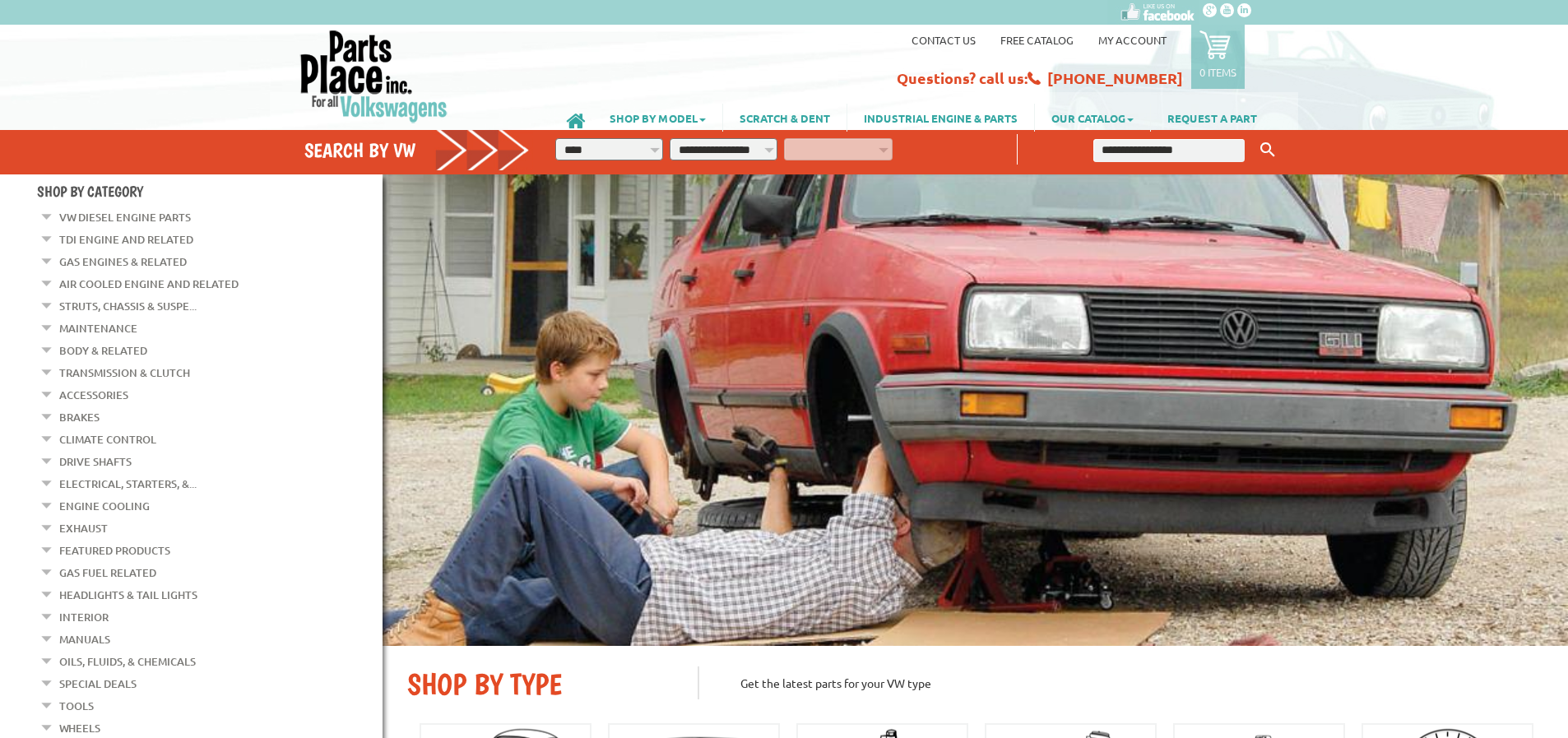
select select "*********"
click at [1127, 144] on input "text" at bounding box center [1168, 150] width 152 height 23
type input "*****"
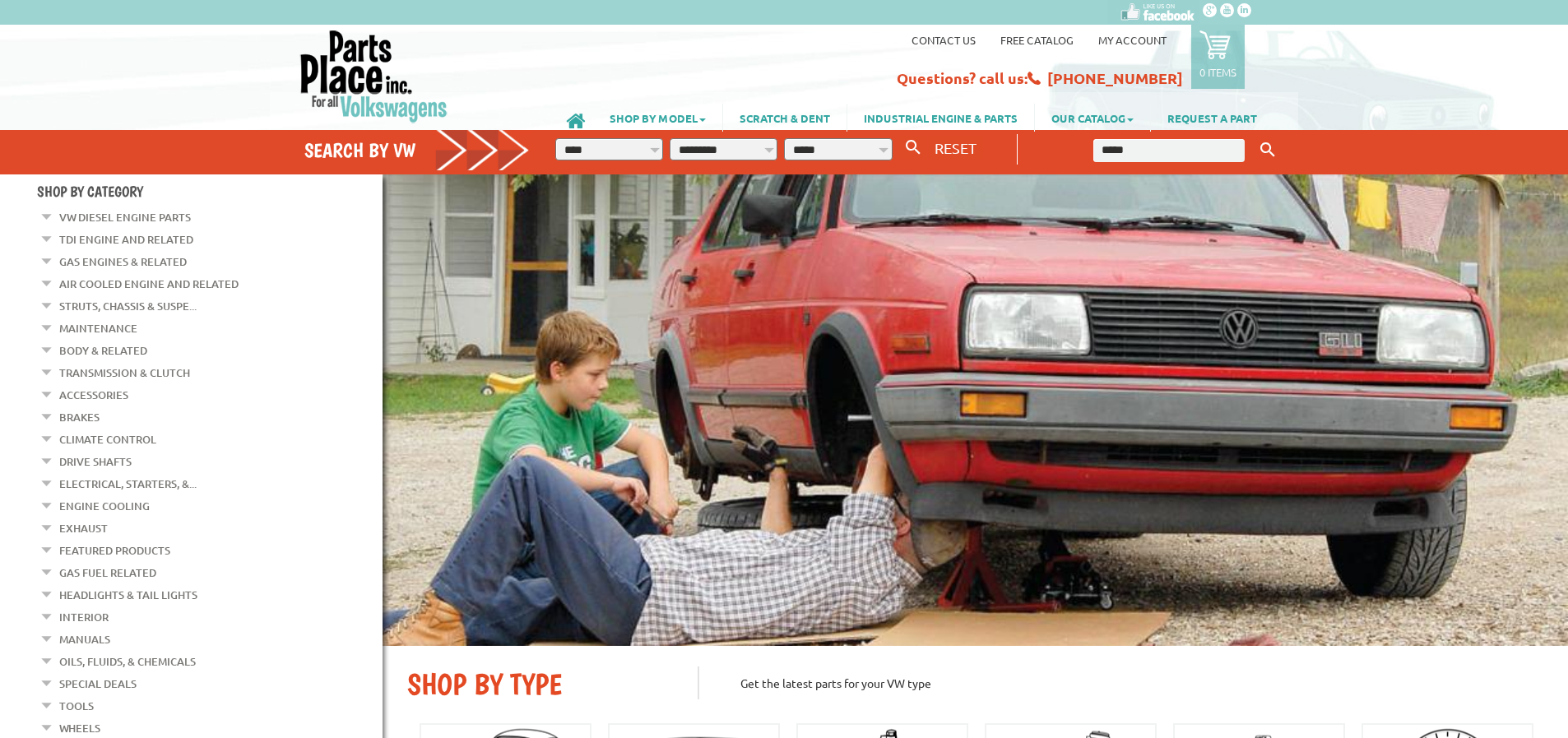
click at [1256, 137] on button "Keyword Search" at bounding box center [1267, 150] width 25 height 27
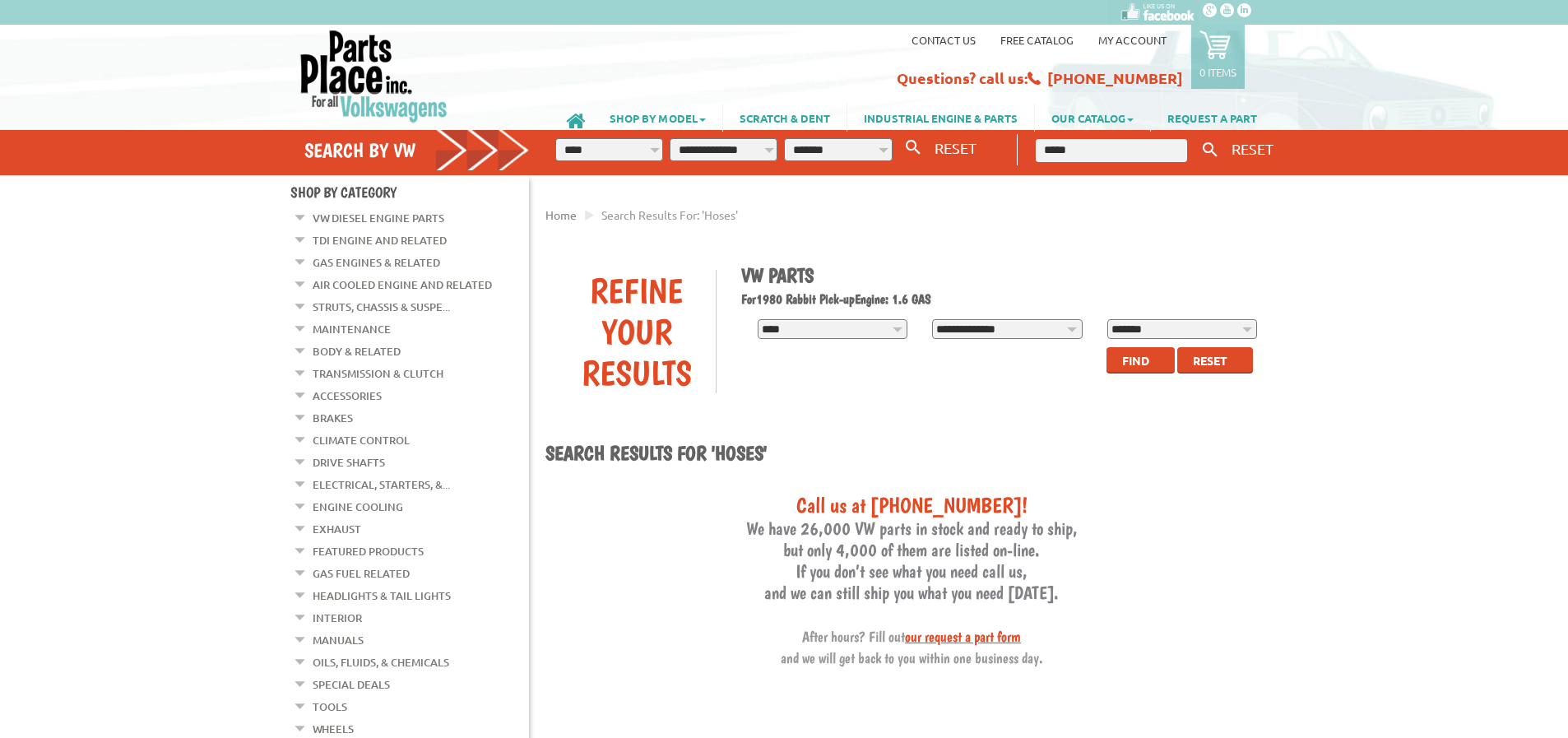
click at [370, 496] on link "Engine Cooling" at bounding box center [357, 507] width 90 height 22
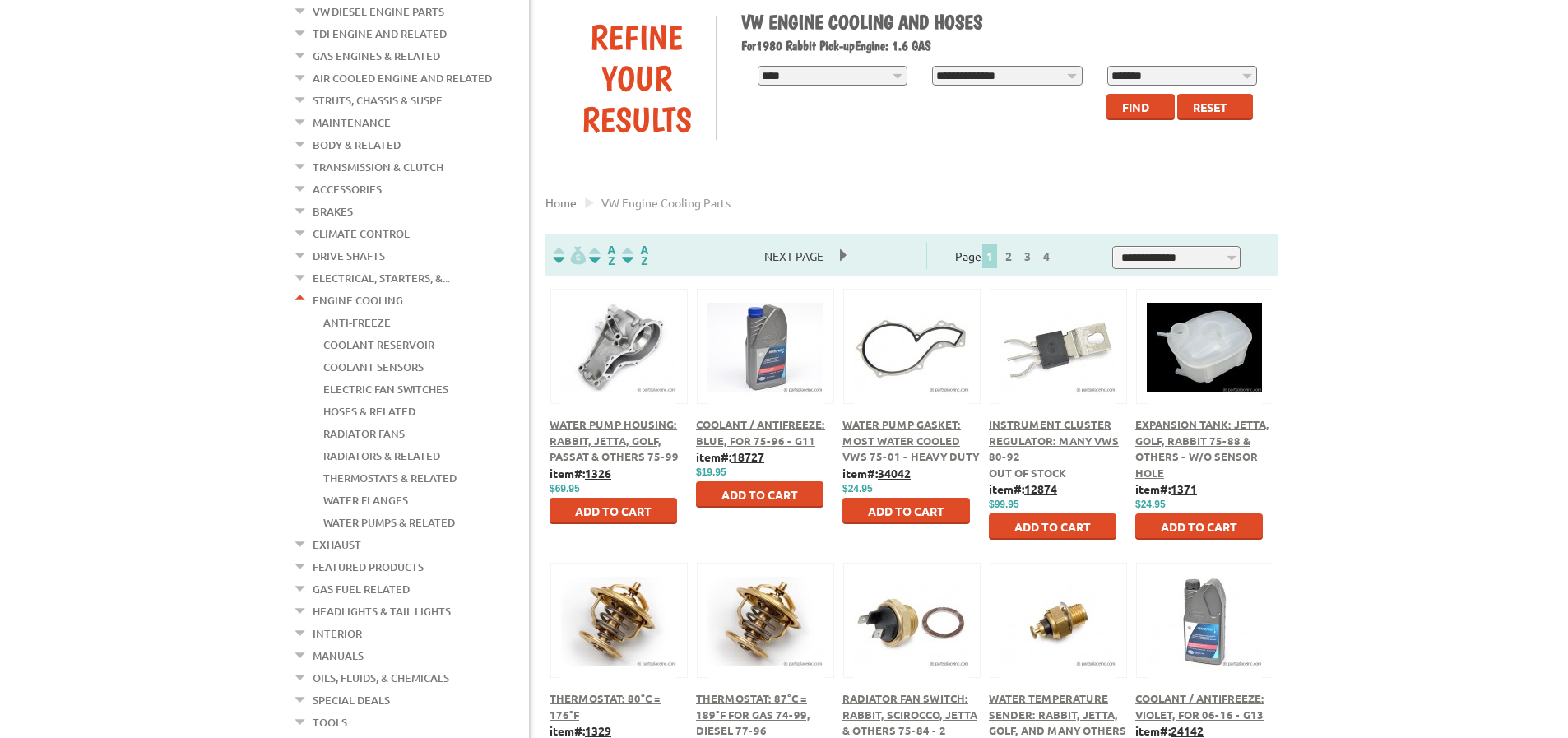
scroll to position [205, 0]
select select "**********"
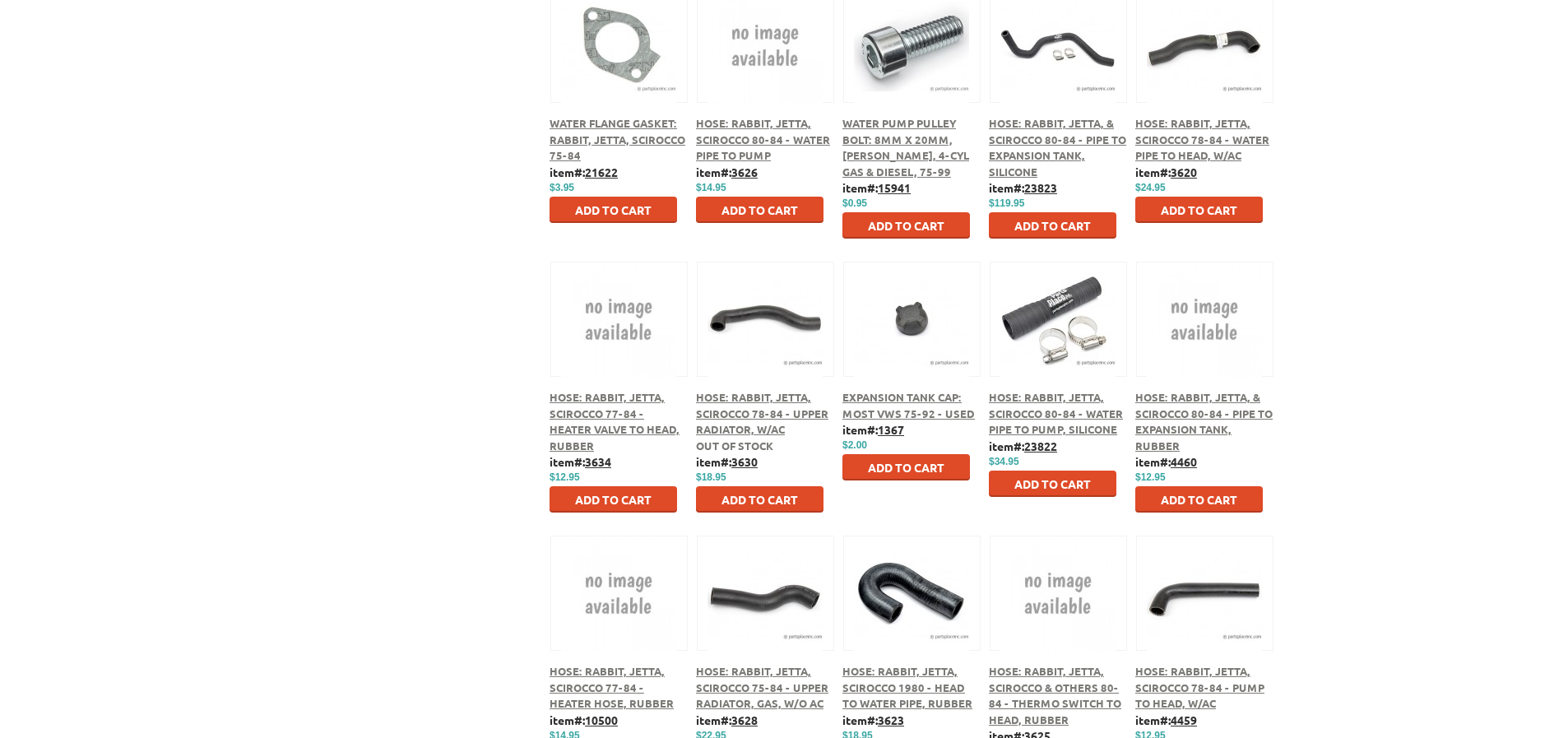
scroll to position [2036, 0]
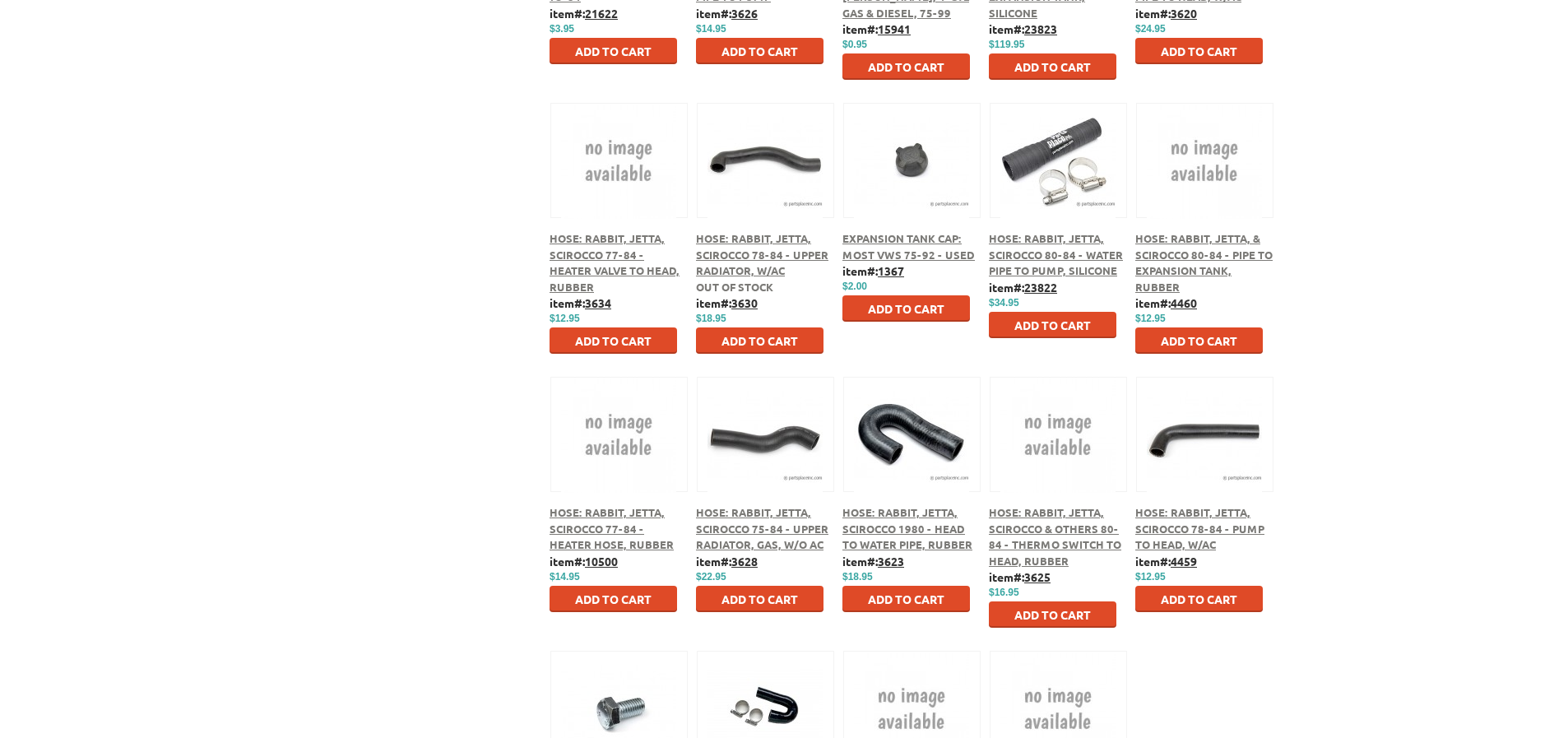
click at [770, 532] on span "Hose: Rabbit, Jetta, Scirocco 75-84 - Upper Radiator, Gas, W/O AC" at bounding box center [763, 528] width 133 height 46
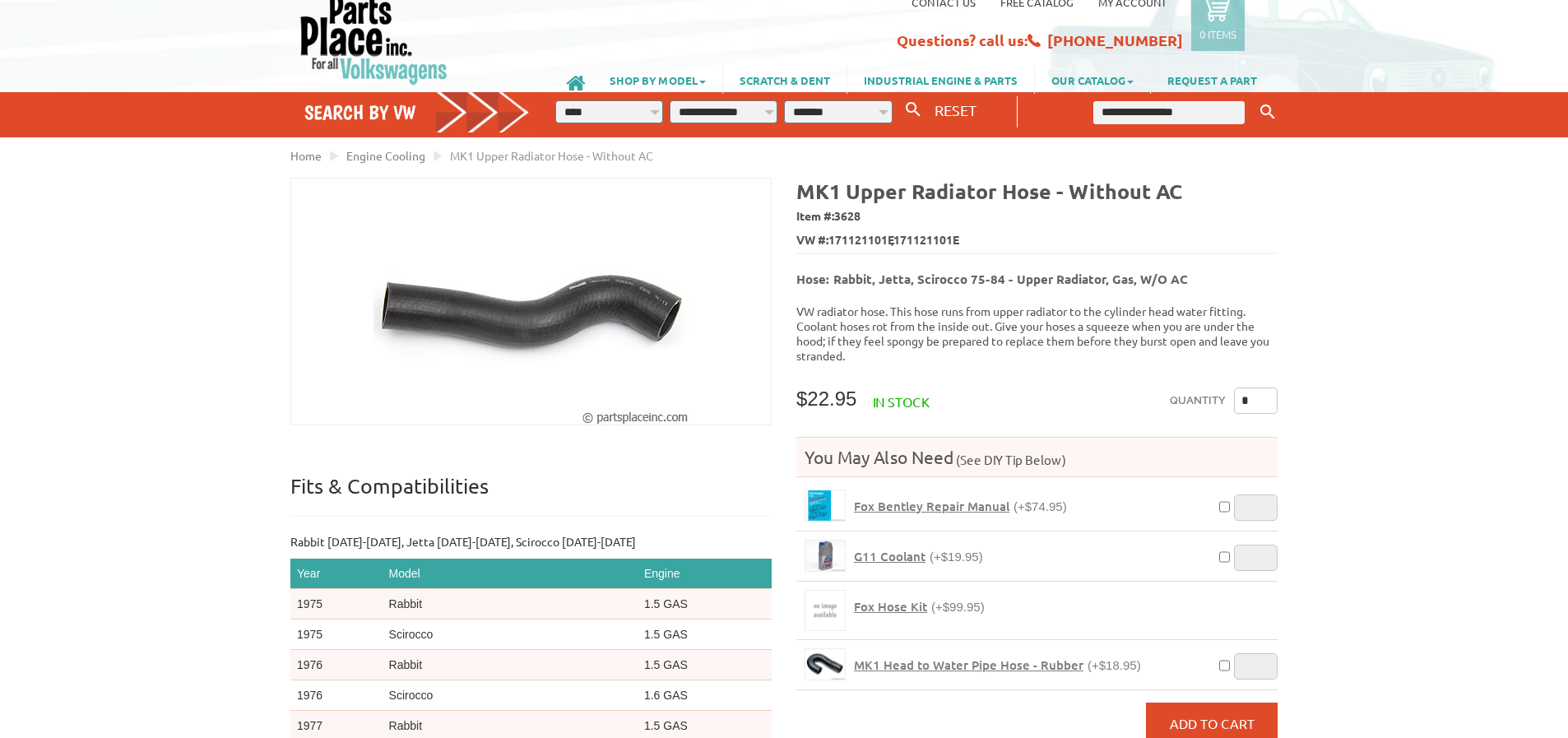
scroll to position [143, 0]
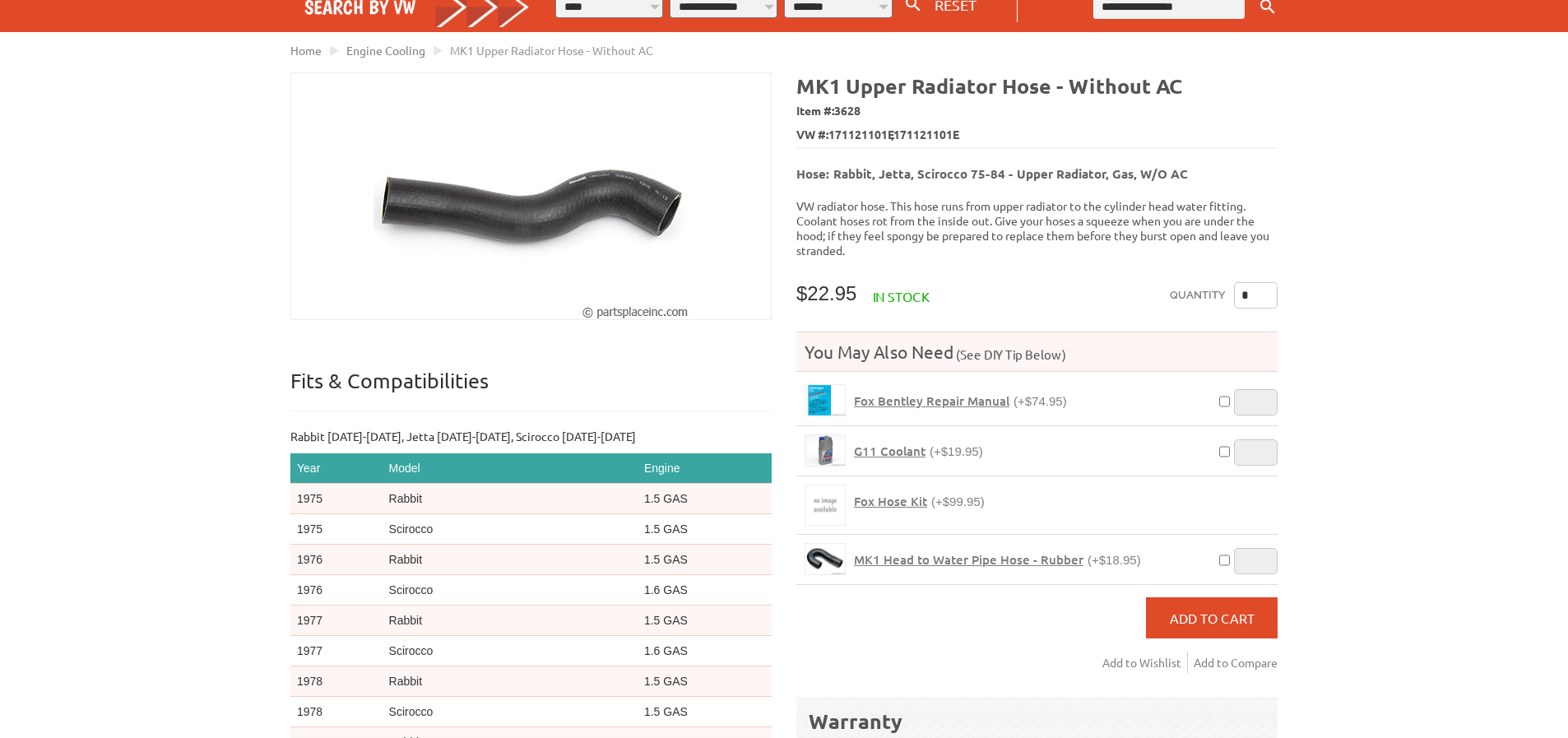
drag, startPoint x: 1257, startPoint y: 287, endPoint x: 1225, endPoint y: 290, distance: 32.1
click at [1225, 290] on div "Quantity *" at bounding box center [1224, 299] width 108 height 33
type input "*"
click at [1234, 610] on span "Add to Cart" at bounding box center [1212, 618] width 84 height 17
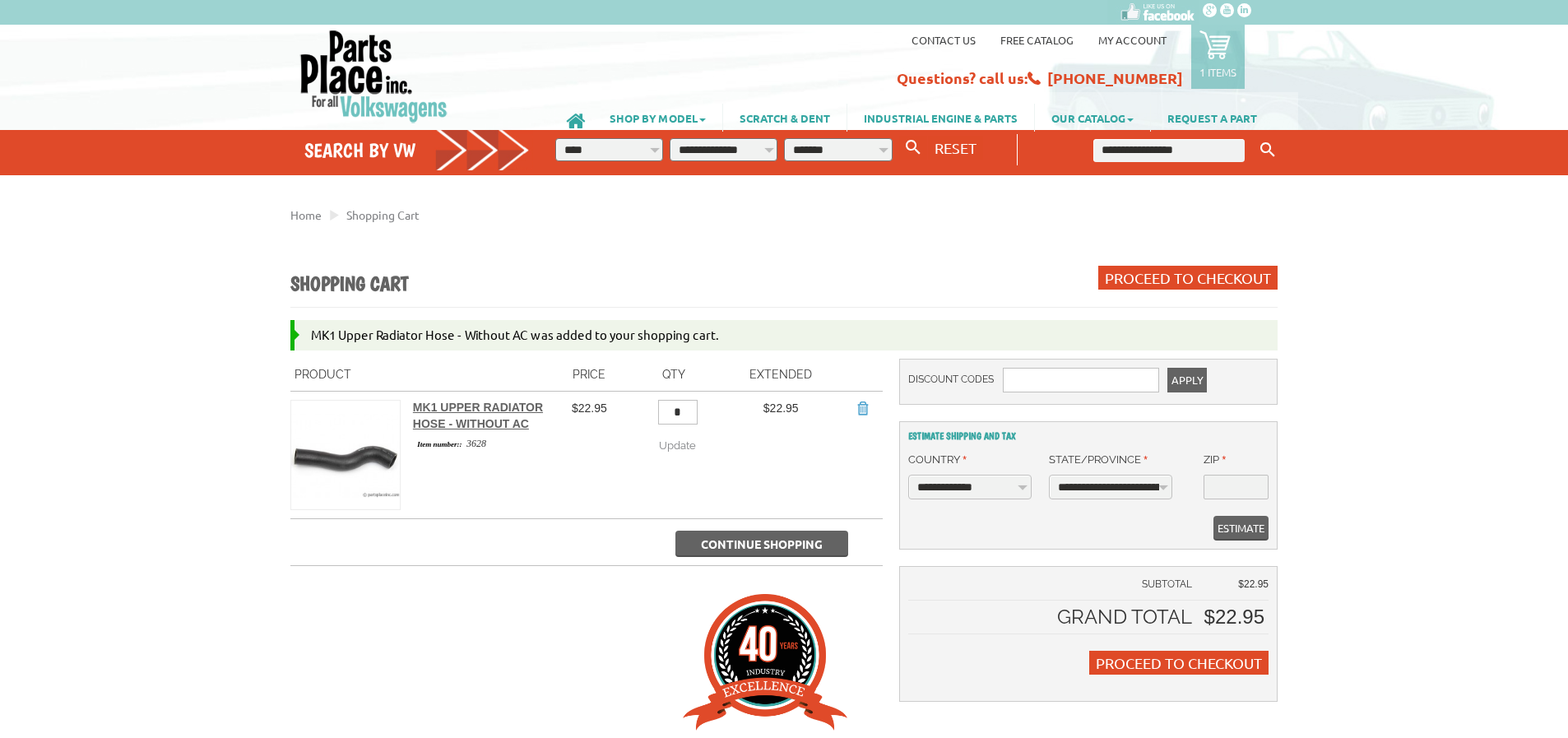
click at [750, 542] on span "Continue Shopping" at bounding box center [762, 544] width 122 height 15
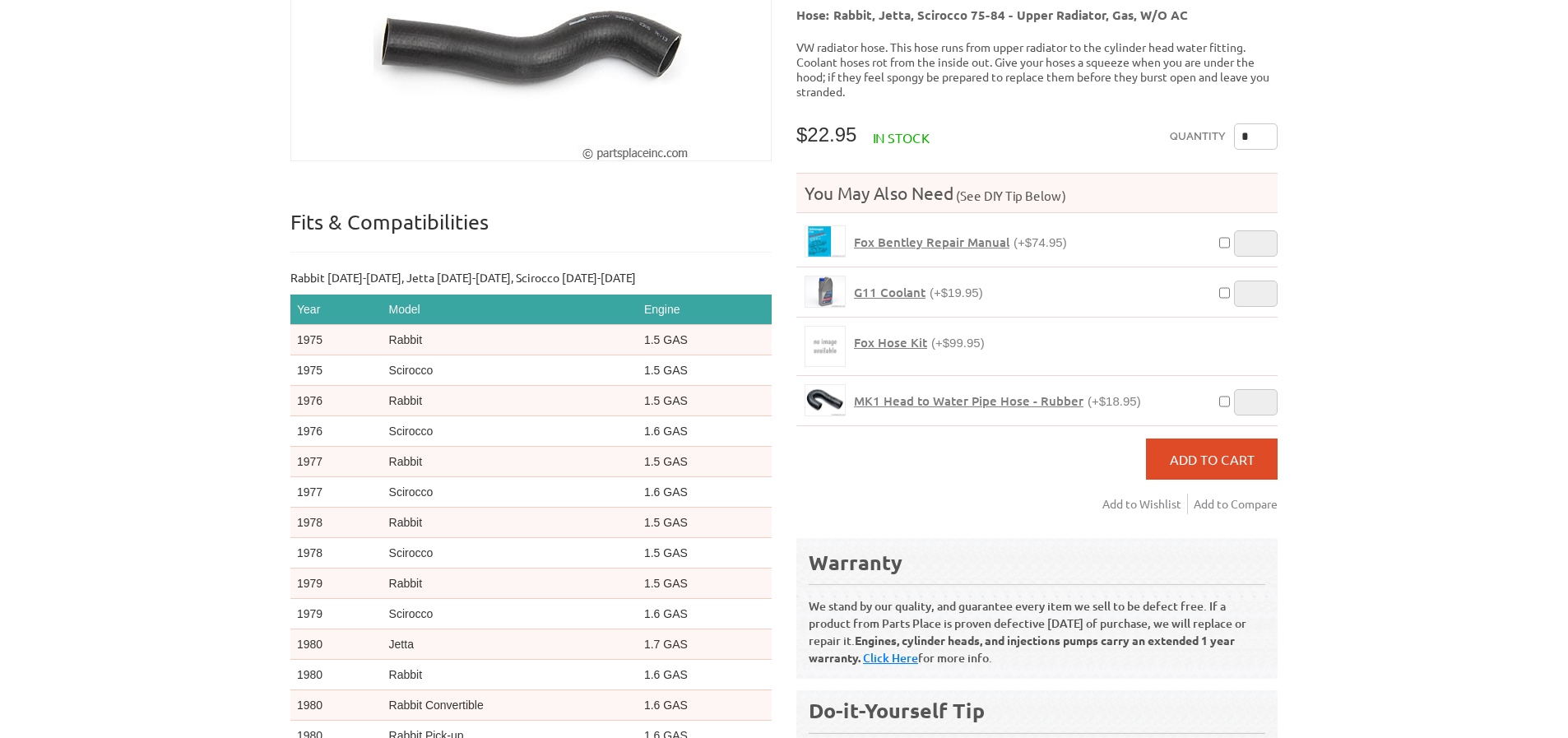
scroll to position [431, 0]
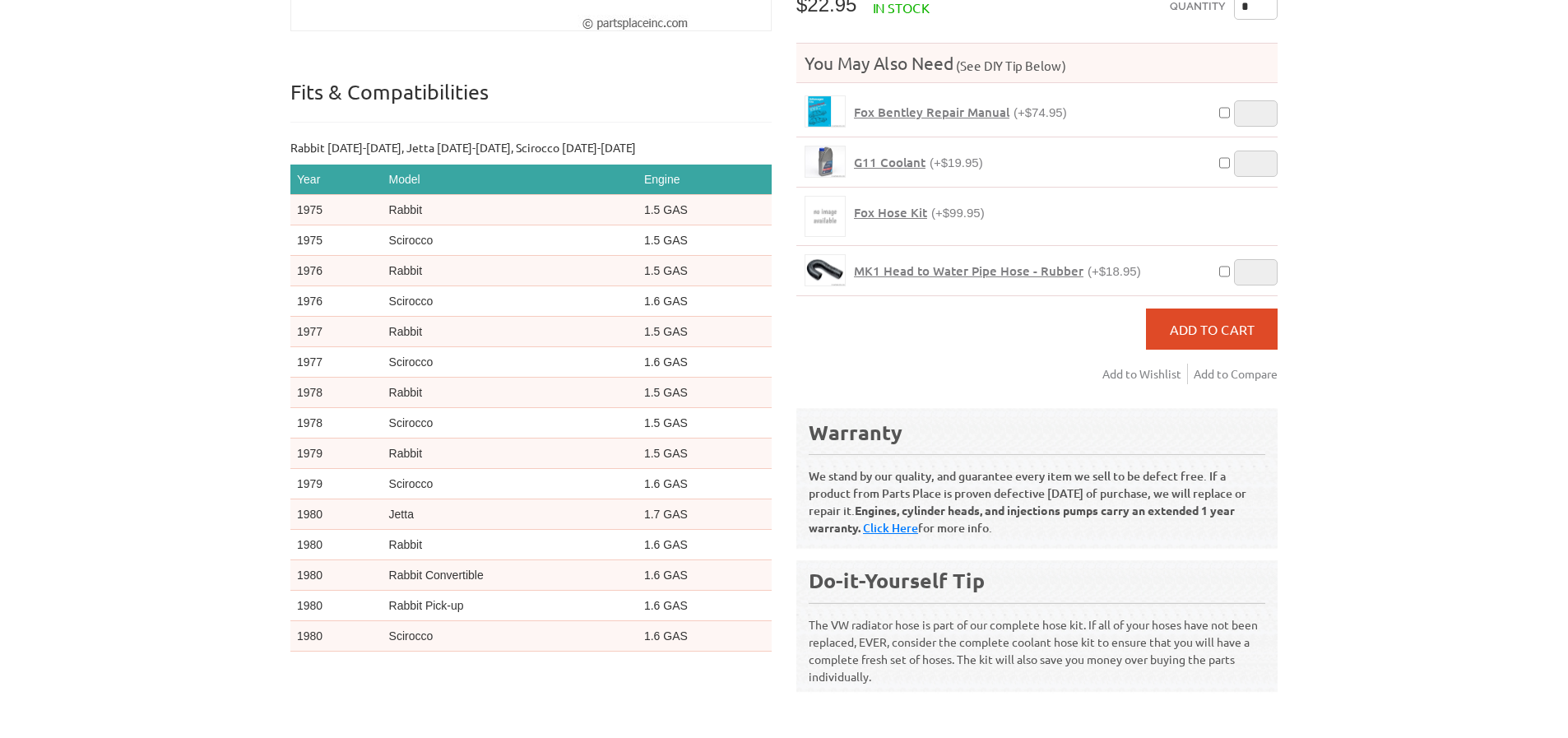
click at [952, 263] on span "MK1 Head to Water Pipe Hose - Rubber" at bounding box center [968, 271] width 229 height 17
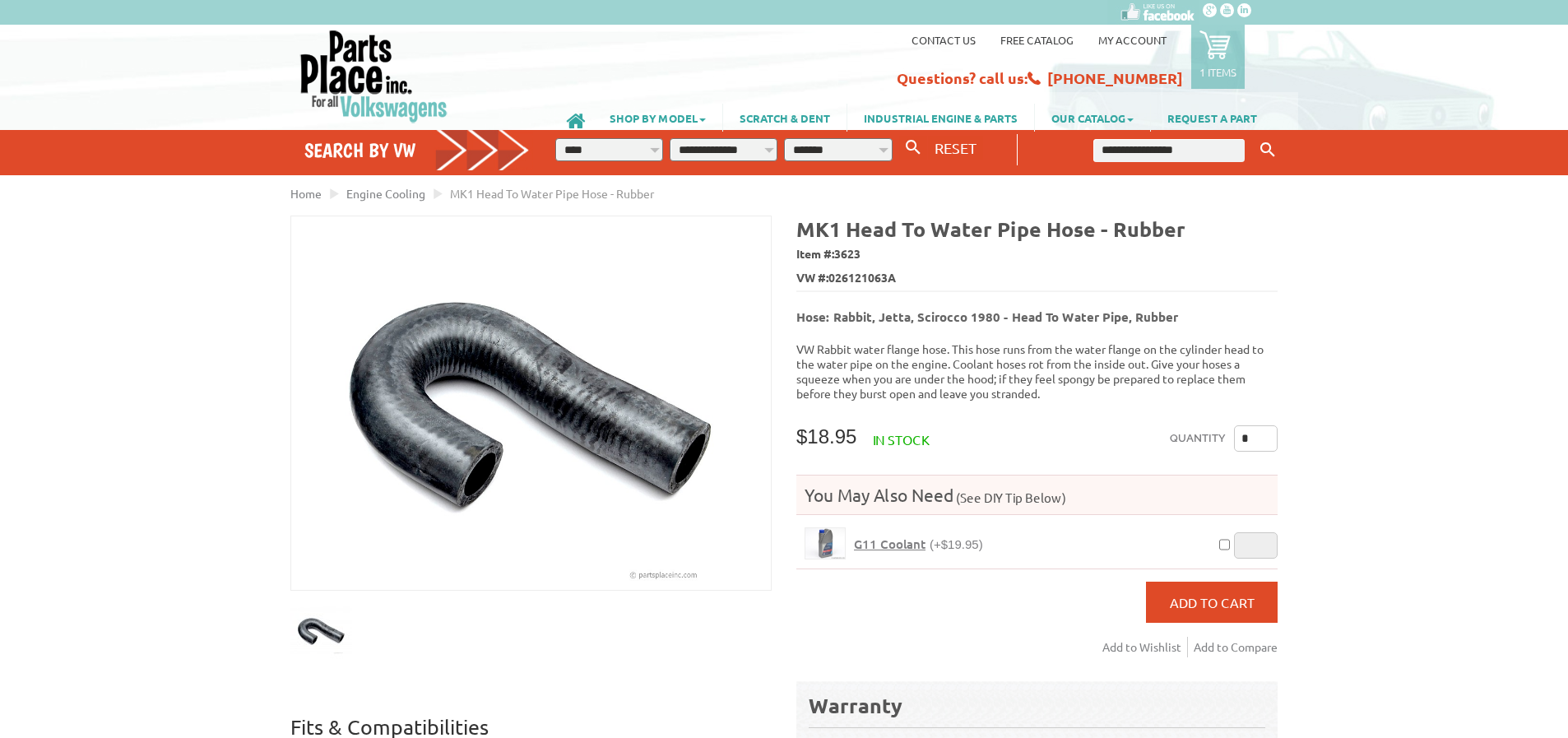
drag, startPoint x: 1243, startPoint y: 423, endPoint x: 1209, endPoint y: 424, distance: 34.0
click at [1209, 426] on div "Quantity *" at bounding box center [1224, 441] width 108 height 33
type input "*"
click at [1221, 581] on button "Add to Cart" at bounding box center [1211, 601] width 132 height 41
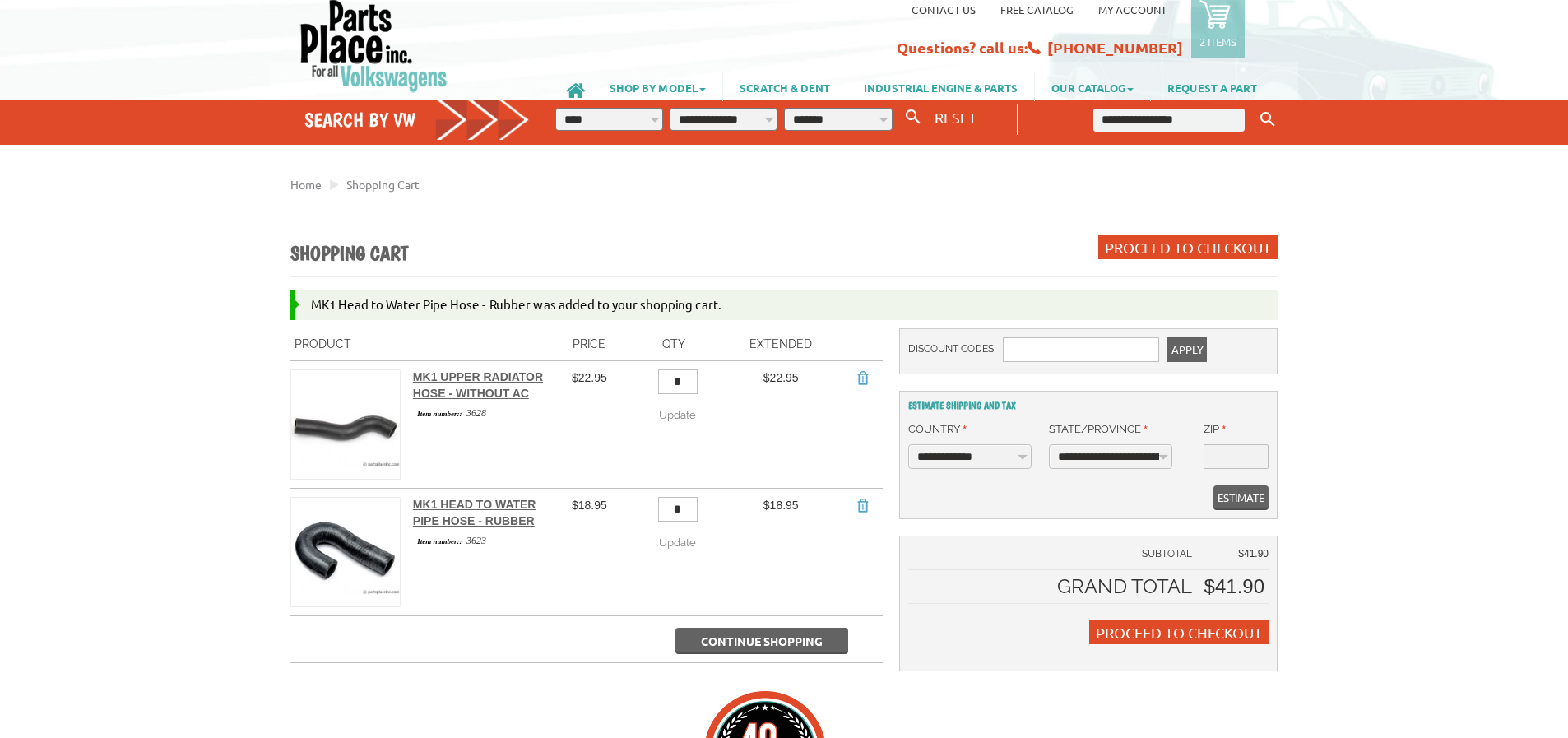
scroll to position [311, 0]
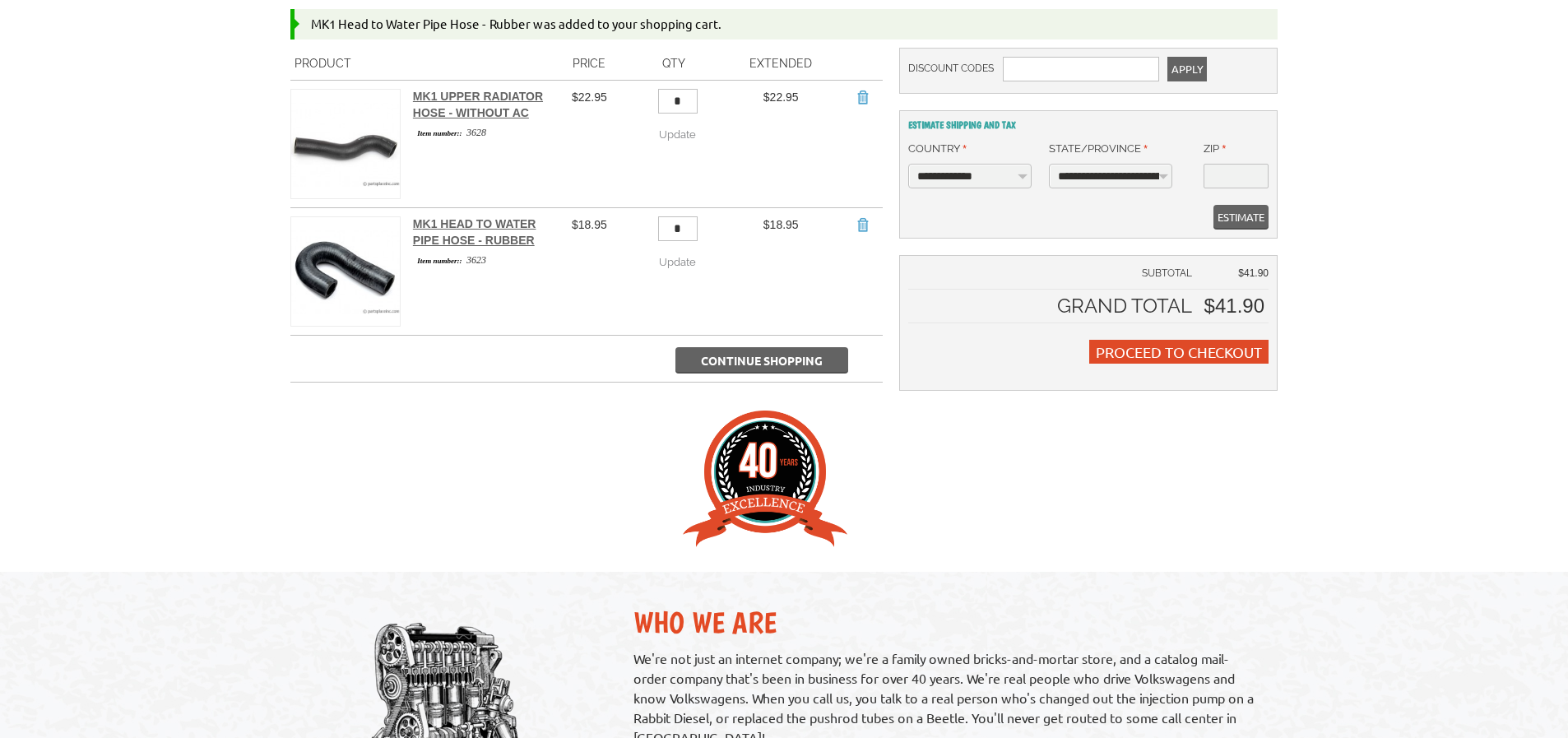
click at [818, 367] on span "Continue Shopping" at bounding box center [762, 360] width 122 height 15
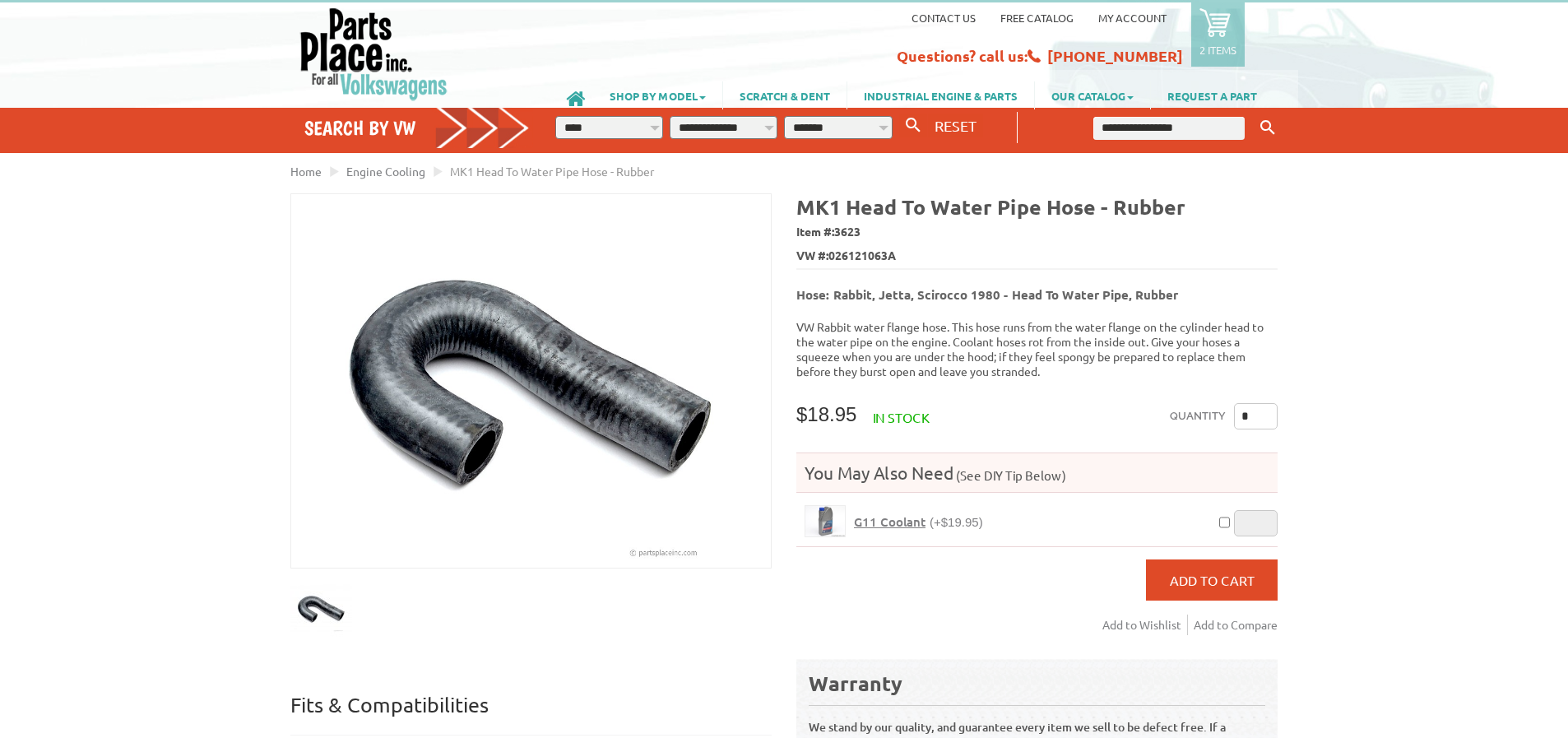
scroll to position [21, 0]
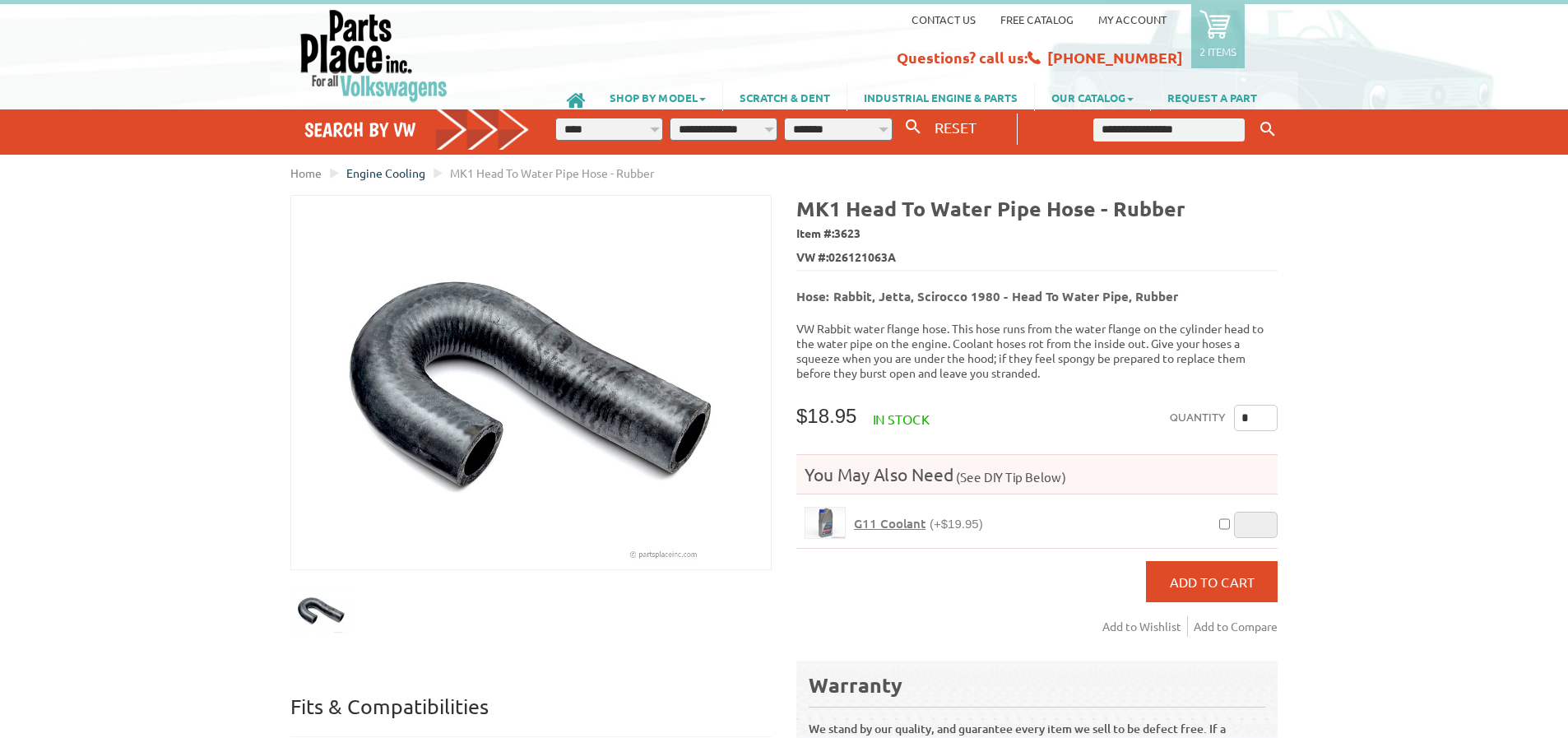
click at [399, 174] on span "Engine Cooling" at bounding box center [386, 173] width 79 height 15
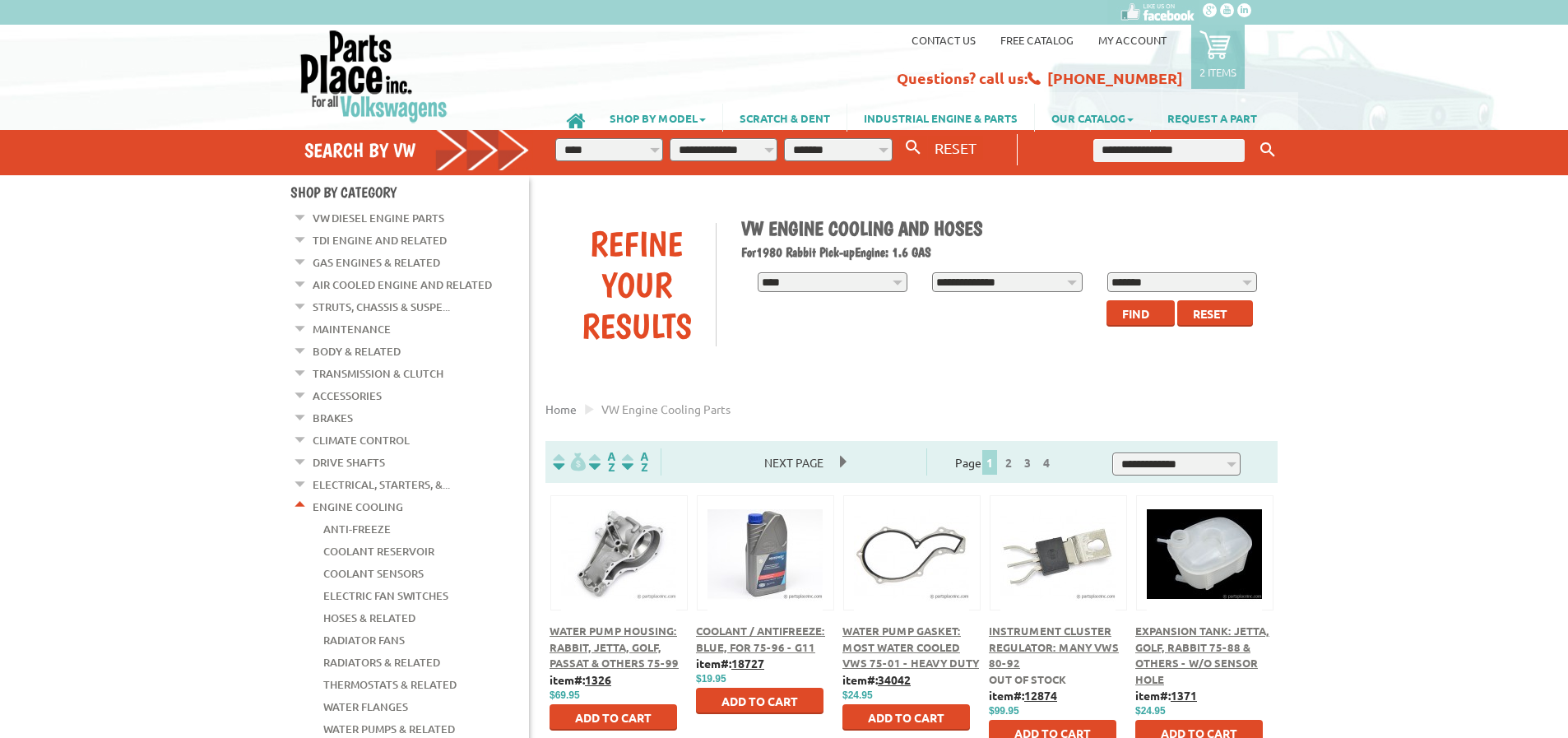
select select "**********"
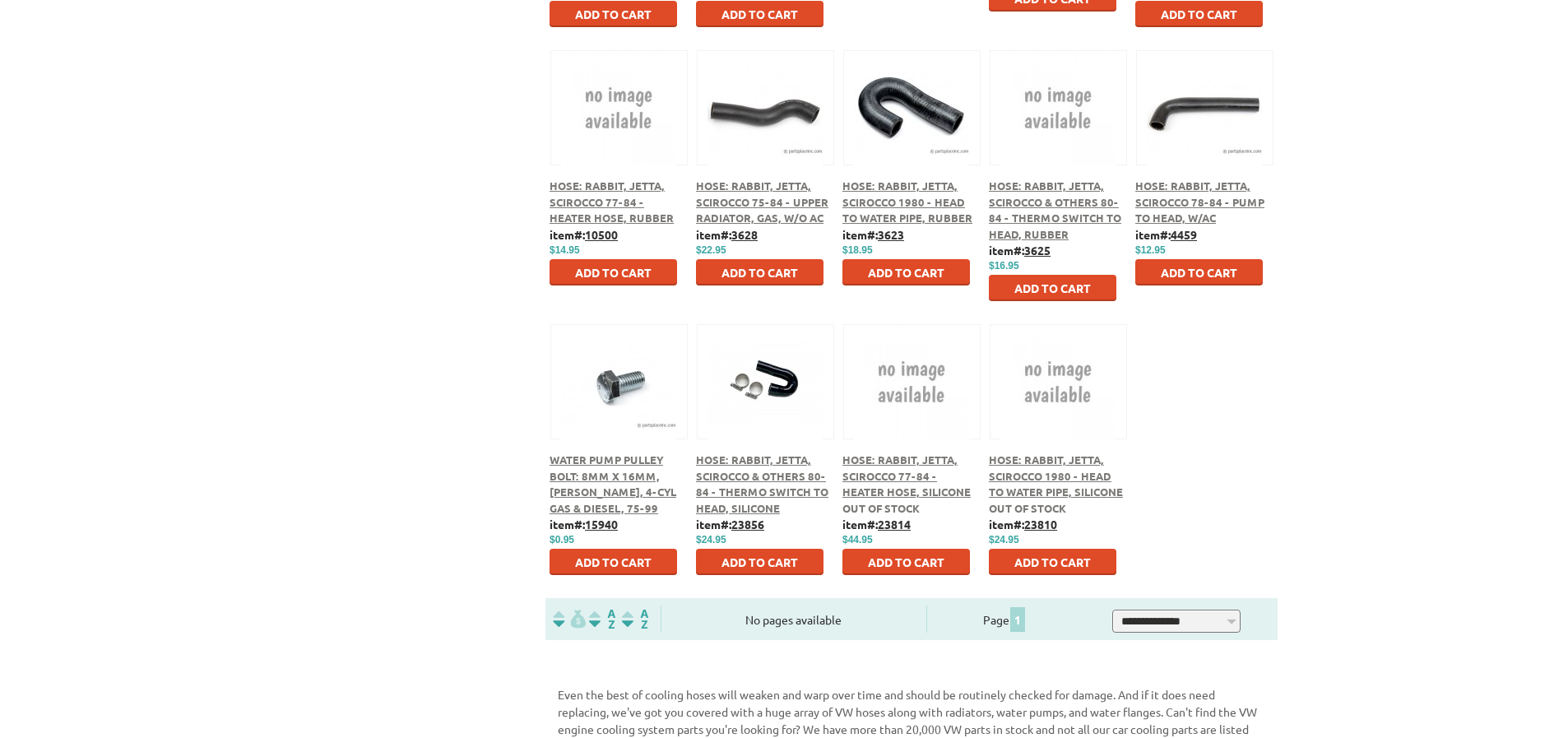
scroll to position [2082, 0]
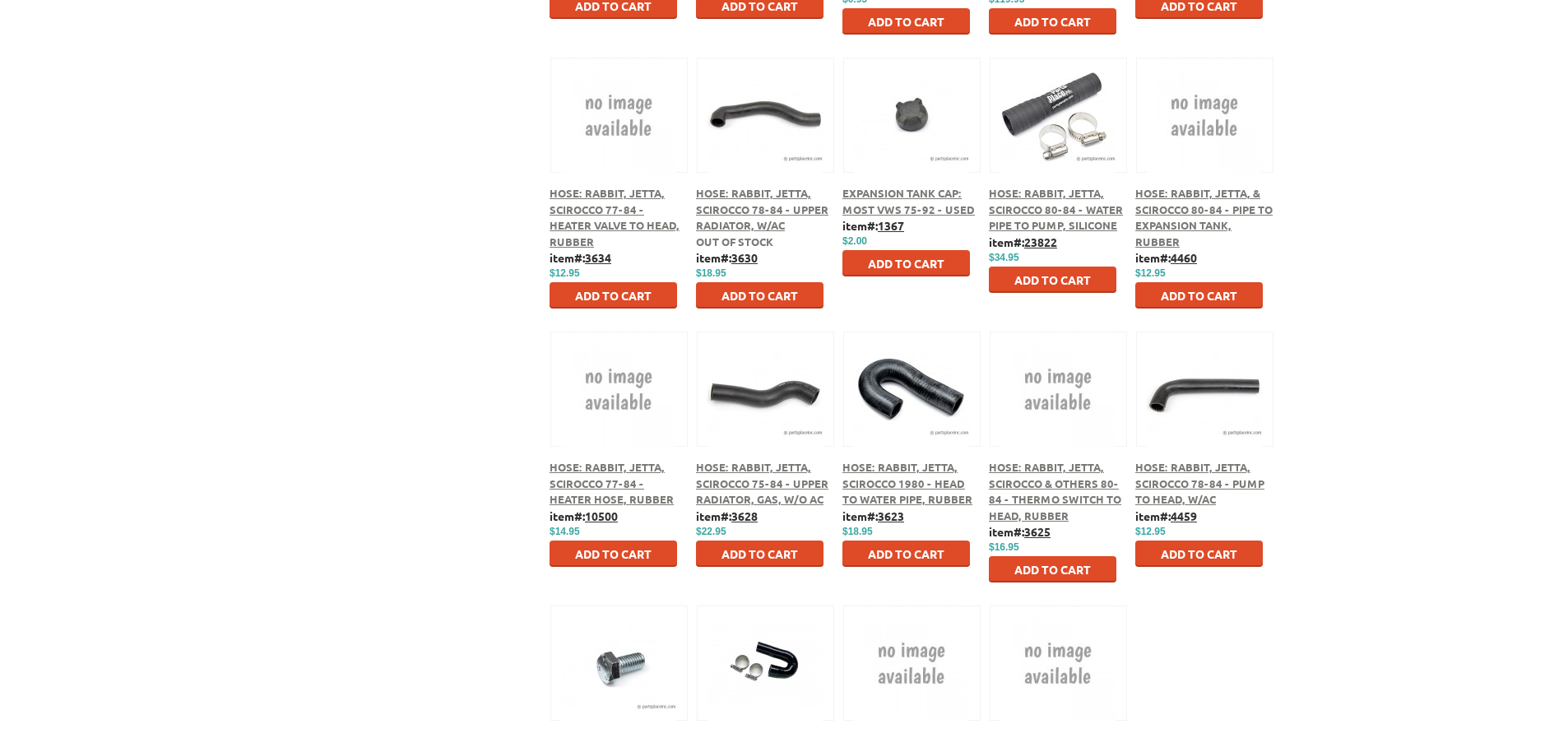
click at [1036, 504] on span "Hose: Rabbit, Jetta, Scirocco & Others 80-84 - Thermo Switch to Head, Rubber" at bounding box center [1055, 491] width 133 height 62
click at [1196, 213] on span "Hose: Rabbit, Jetta, & Scirocco 80-84 - Pipe to Expansion Tank, Rubber" at bounding box center [1204, 216] width 138 height 62
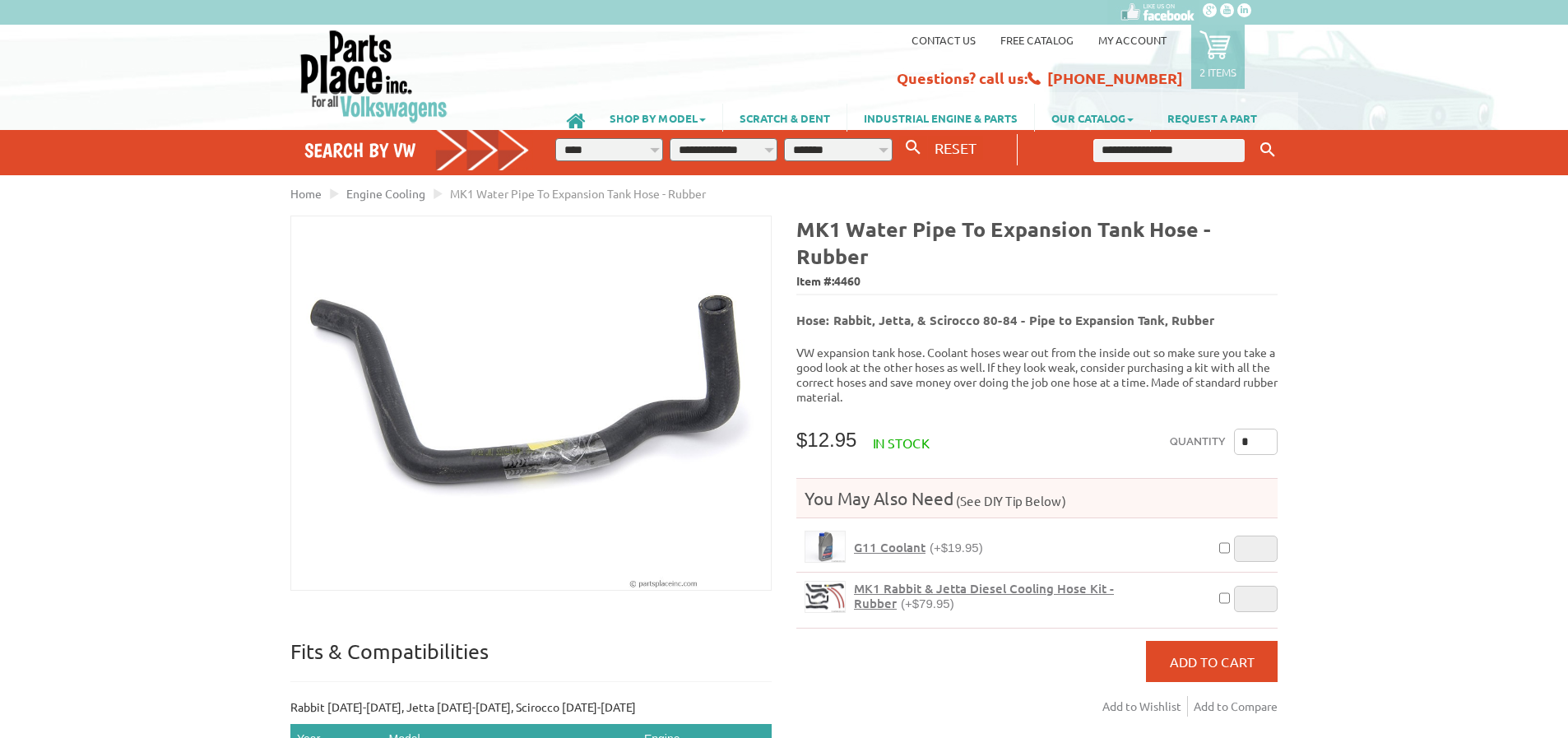
drag, startPoint x: 1257, startPoint y: 430, endPoint x: 1218, endPoint y: 434, distance: 39.2
click at [1216, 434] on div "Quantity *" at bounding box center [1224, 444] width 108 height 33
click at [948, 580] on span "MK1 Rabbit & Jetta Diesel Cooling Hose Kit - Rubber" at bounding box center [984, 596] width 260 height 32
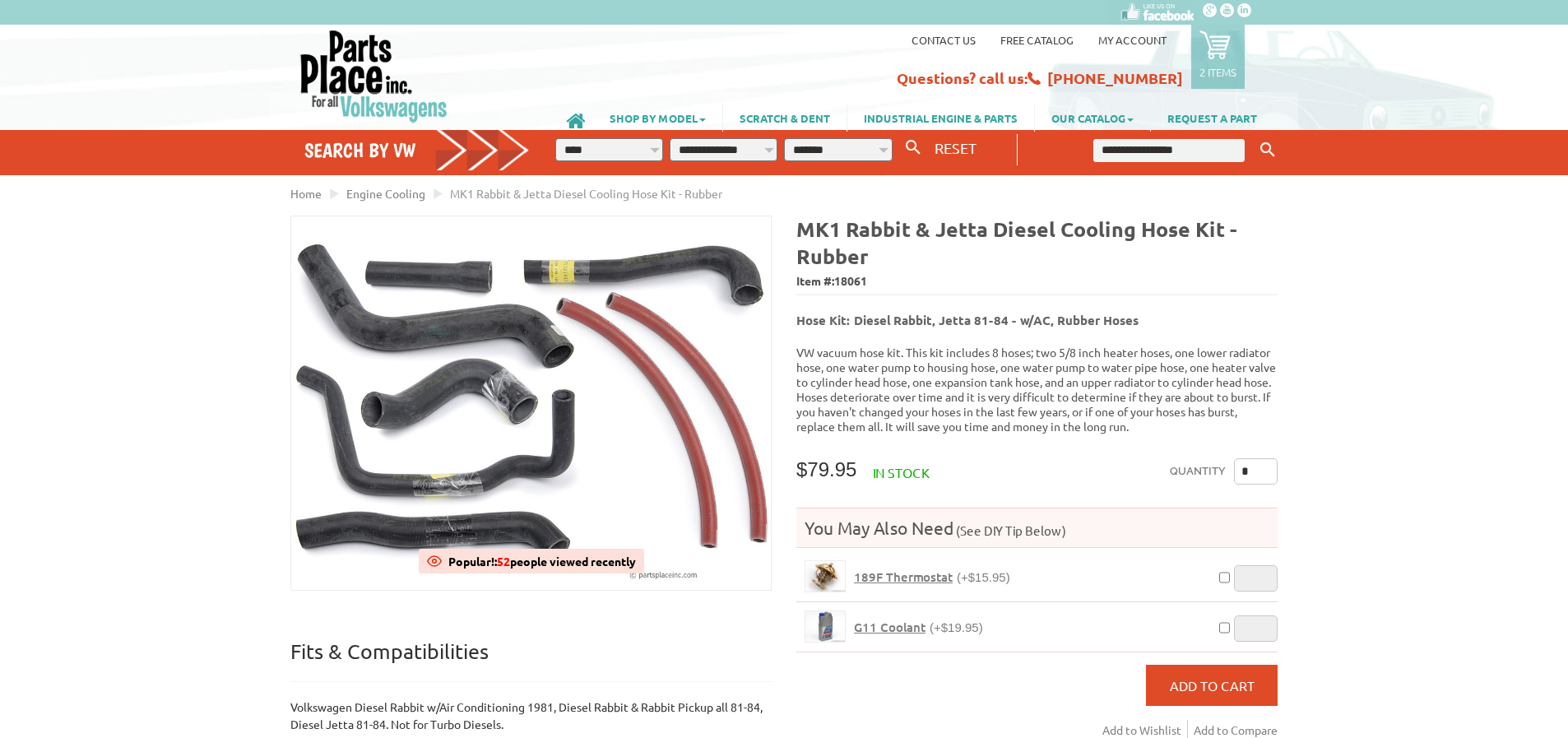
click at [1138, 147] on input "text" at bounding box center [1168, 150] width 152 height 23
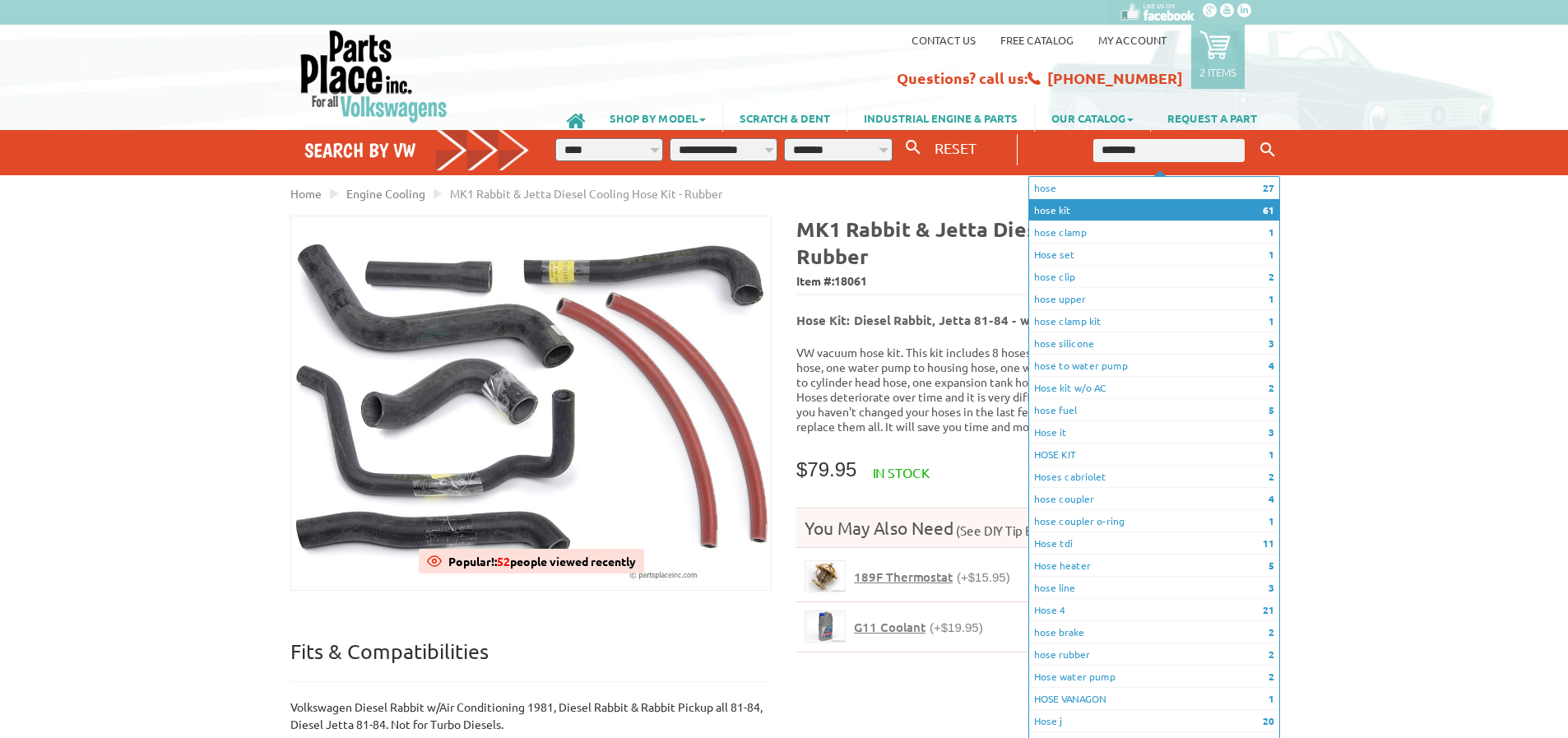
type input "********"
click at [1135, 204] on li "61 hose kit" at bounding box center [1154, 210] width 250 height 22
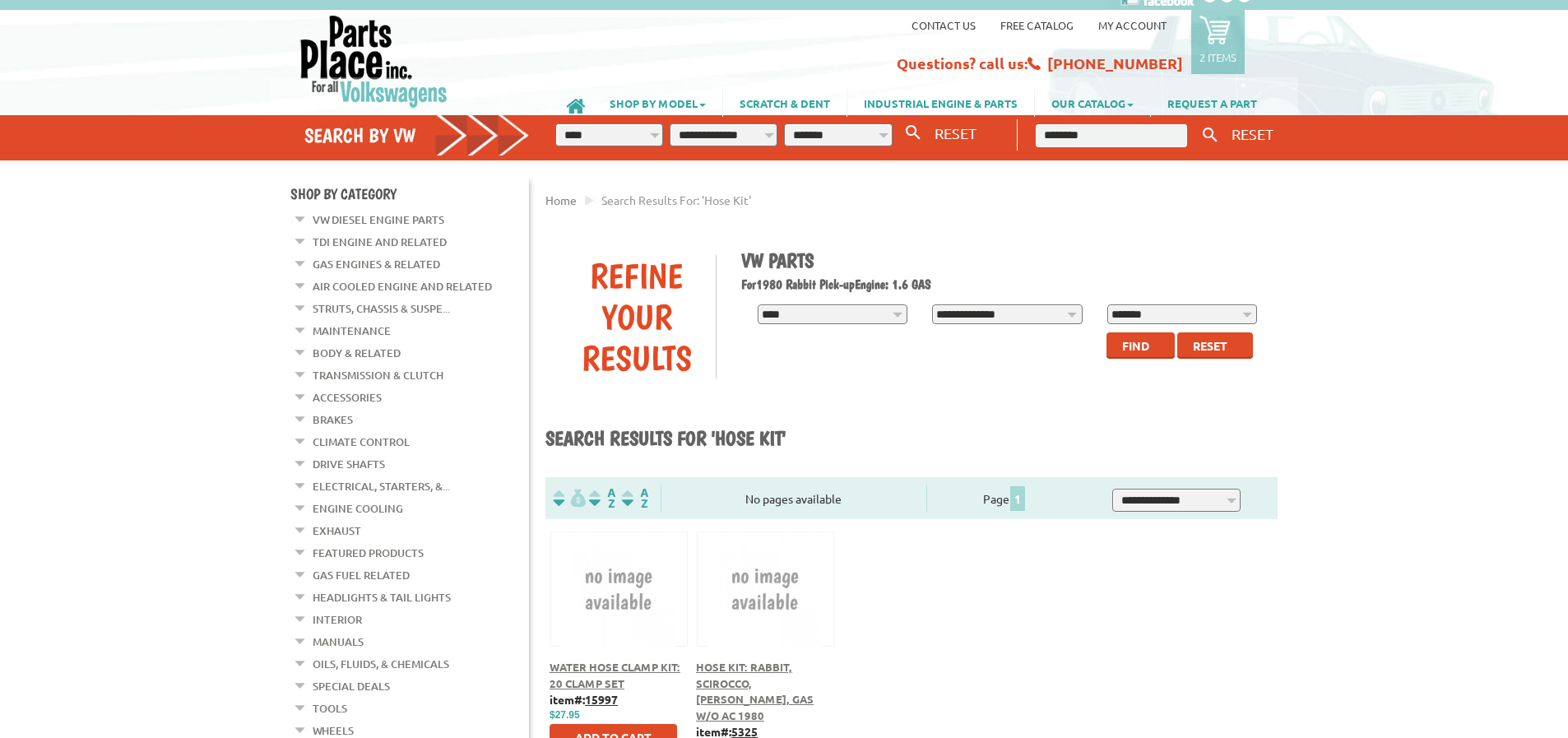
scroll to position [226, 0]
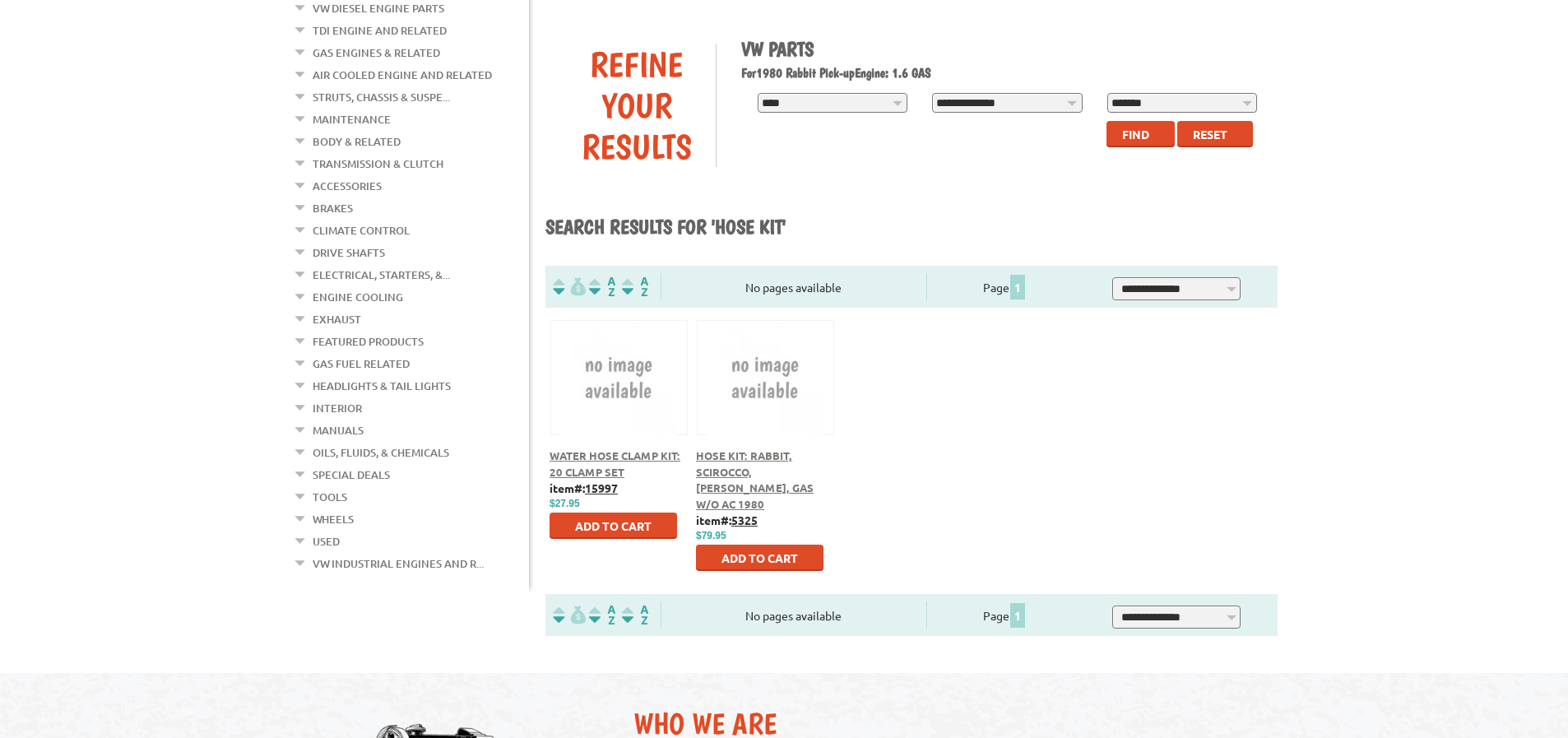
click at [744, 471] on span "Hose Kit: Rabbit, Scirocco, [PERSON_NAME], Gas w/o AC 1980" at bounding box center [755, 479] width 118 height 62
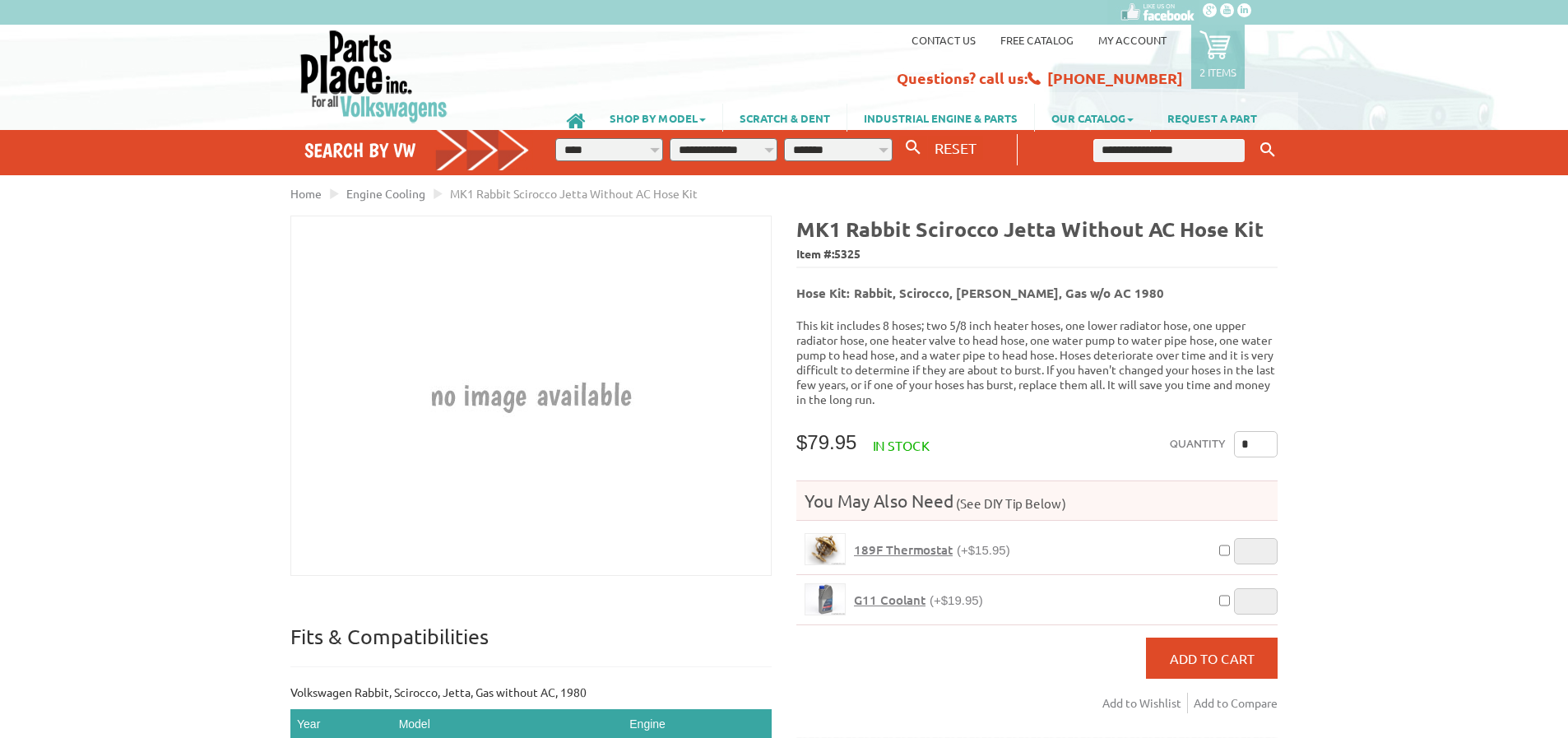
drag, startPoint x: 1251, startPoint y: 428, endPoint x: 1217, endPoint y: 431, distance: 34.1
click at [1217, 431] on div "Quantity *" at bounding box center [1224, 447] width 108 height 33
type input "*"
click at [1207, 638] on button "Add to Cart" at bounding box center [1211, 658] width 132 height 41
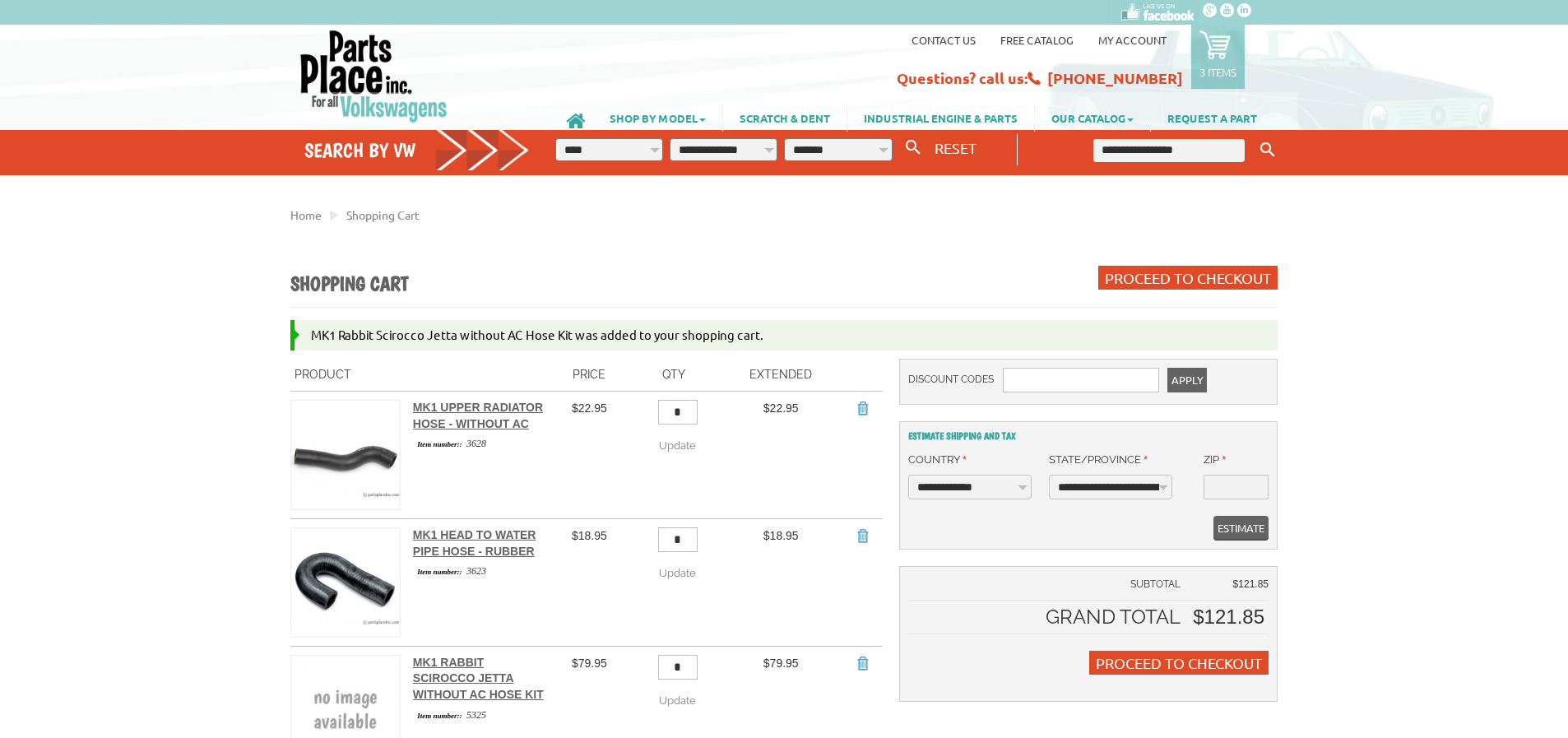
scroll to position [187, 0]
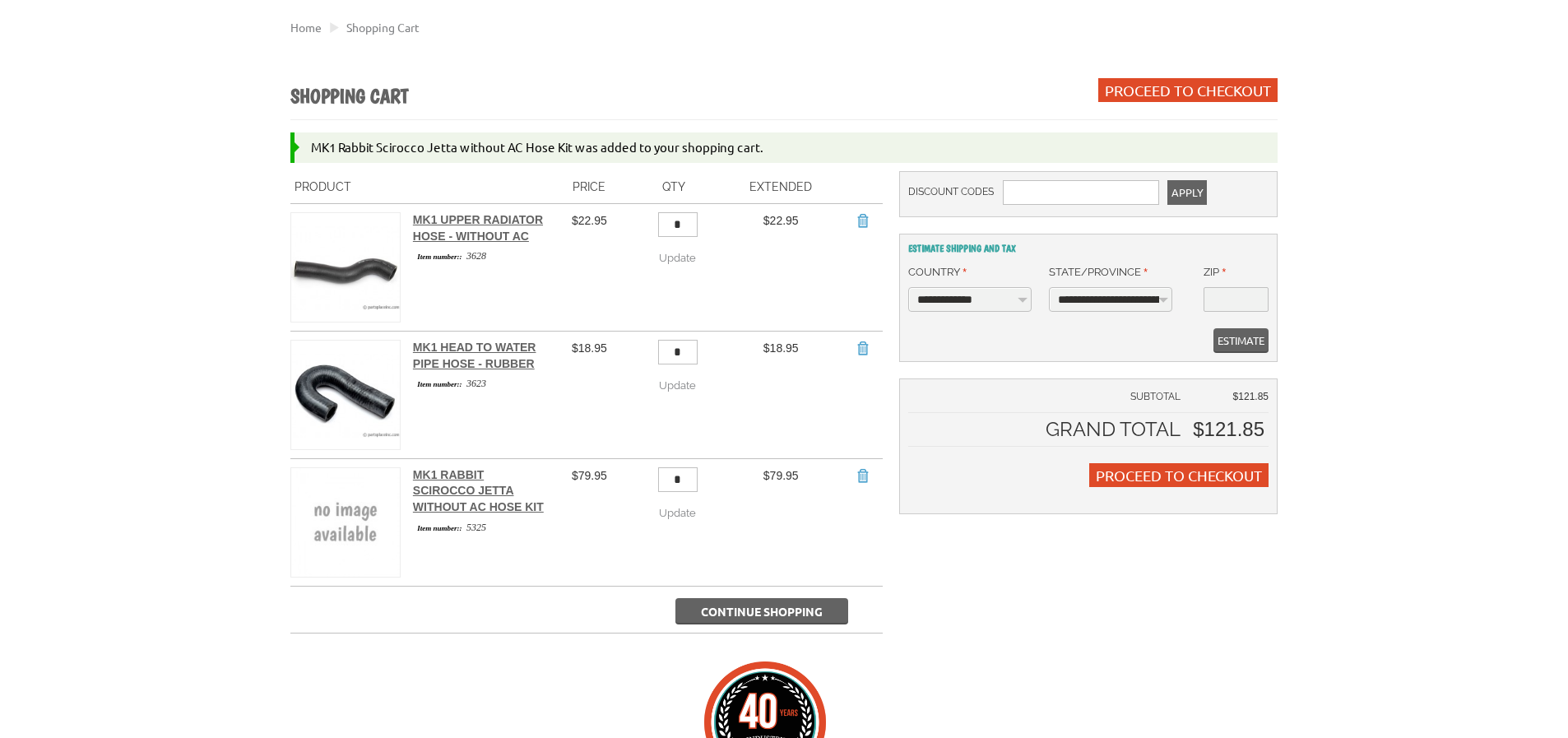
click at [441, 490] on h2 "MK1 Rabbit Scirocco Jetta without AC Hose Kit" at bounding box center [480, 491] width 136 height 49
click at [793, 619] on span "Continue Shopping" at bounding box center [762, 611] width 122 height 15
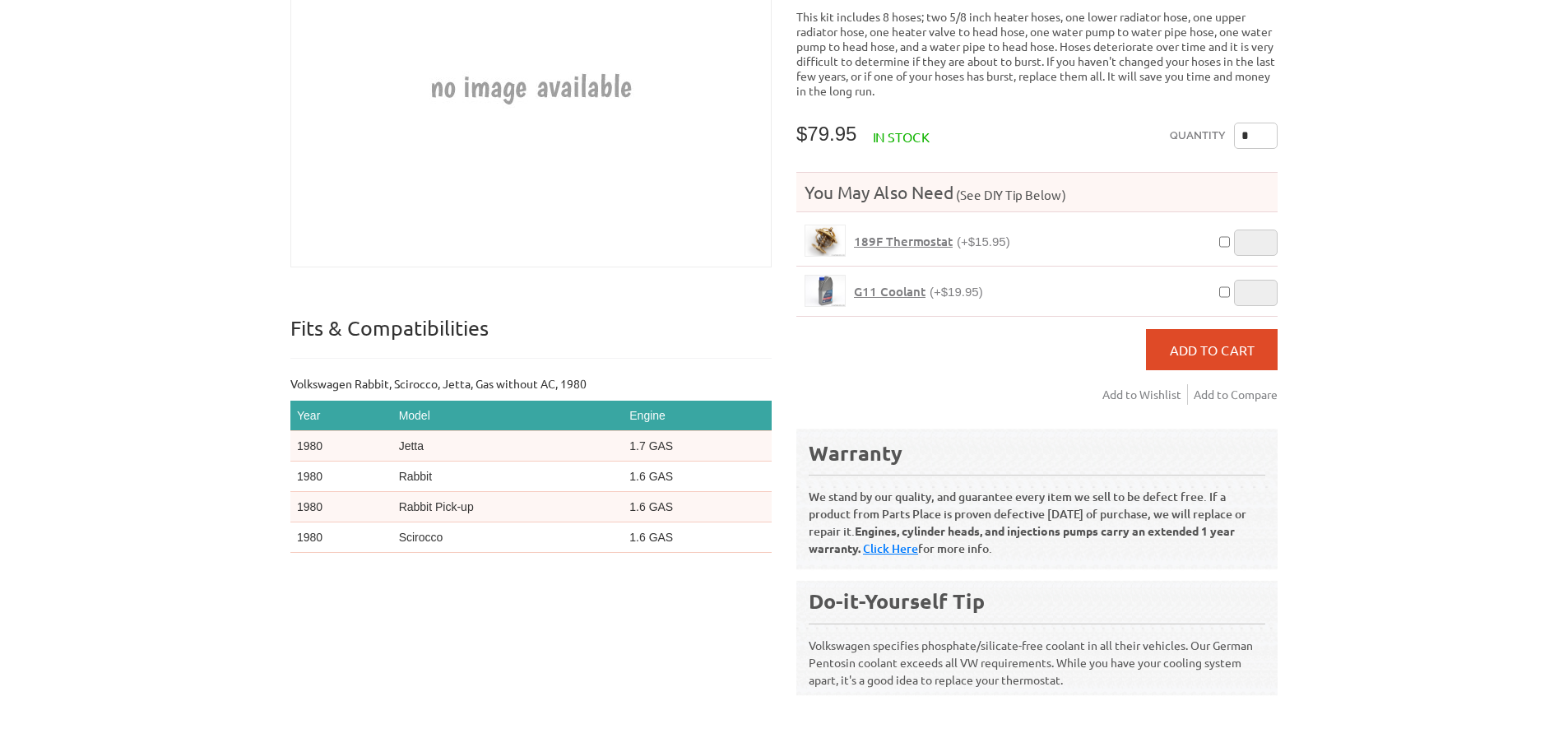
scroll to position [287, 0]
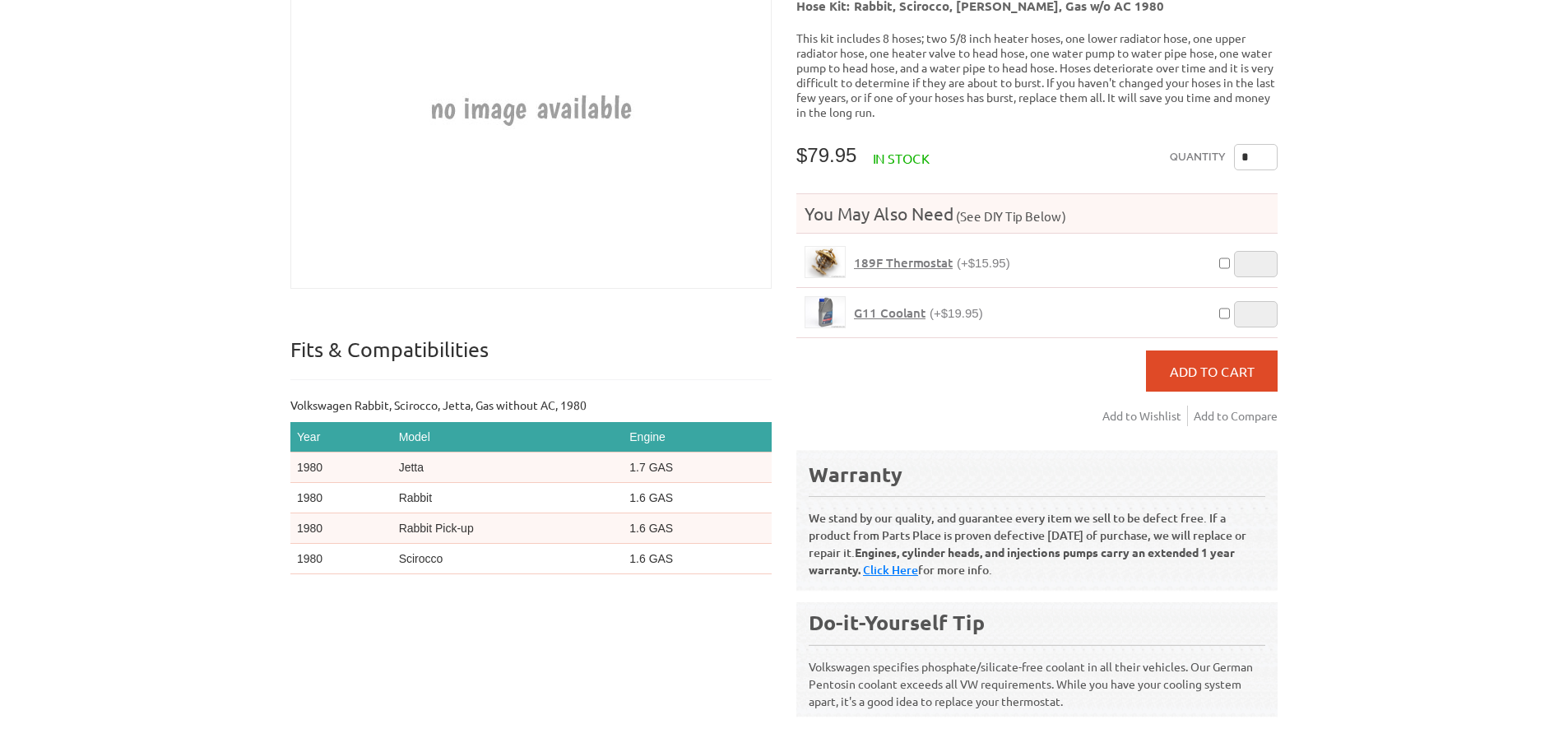
click at [870, 305] on span "G11 Coolant" at bounding box center [890, 312] width 71 height 17
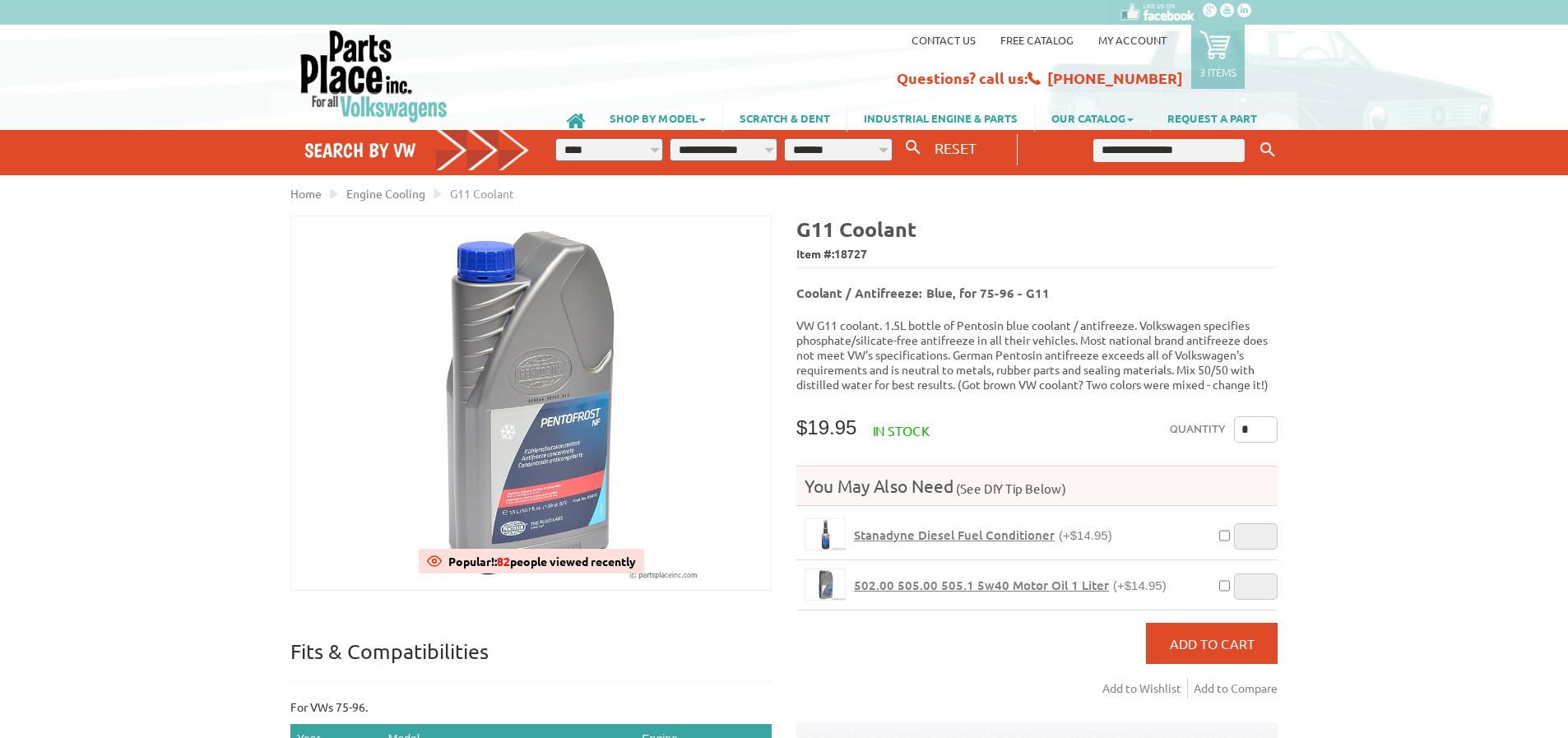
click at [1209, 56] on icon at bounding box center [1215, 45] width 32 height 32
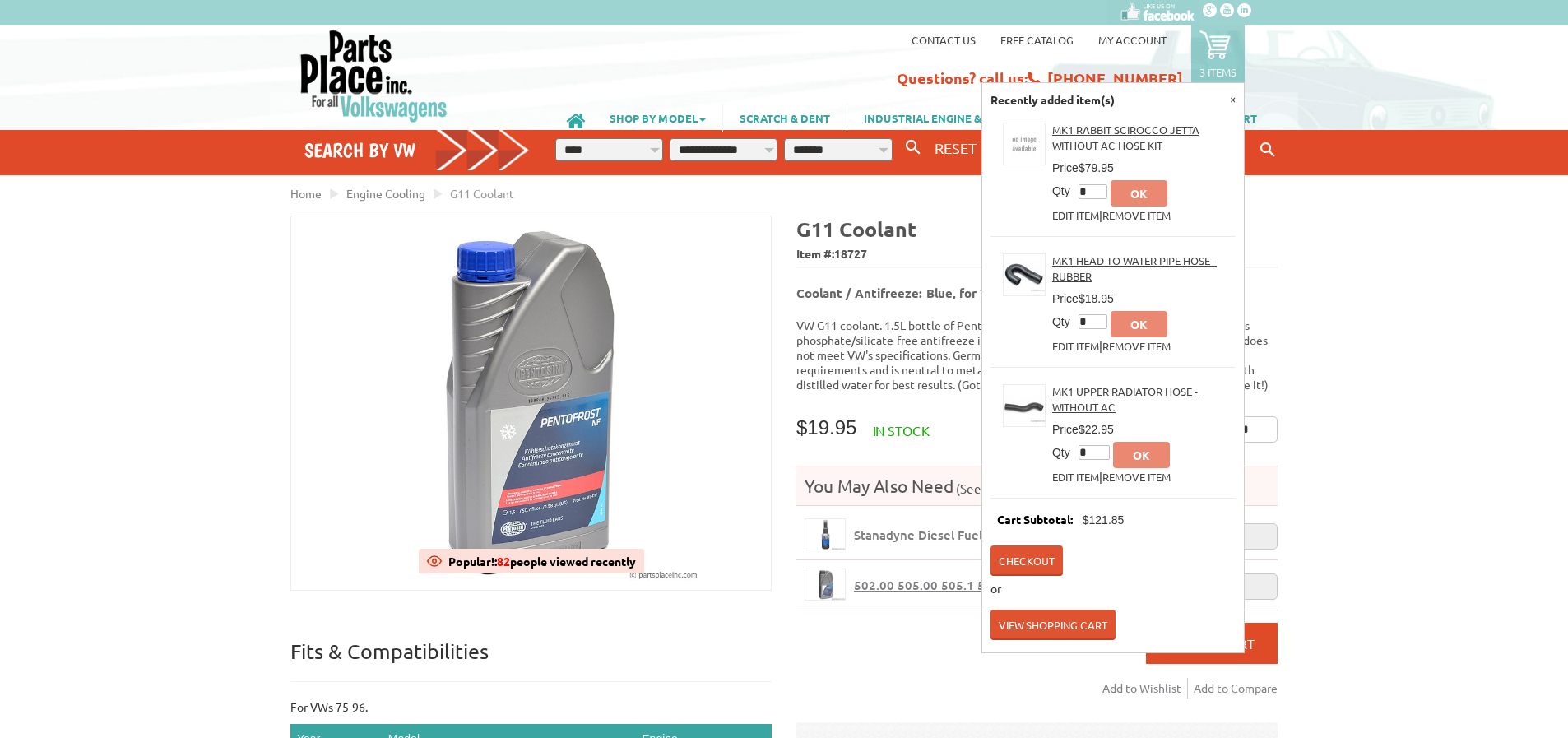
click at [1136, 470] on link "Remove Item" at bounding box center [1137, 477] width 68 height 14
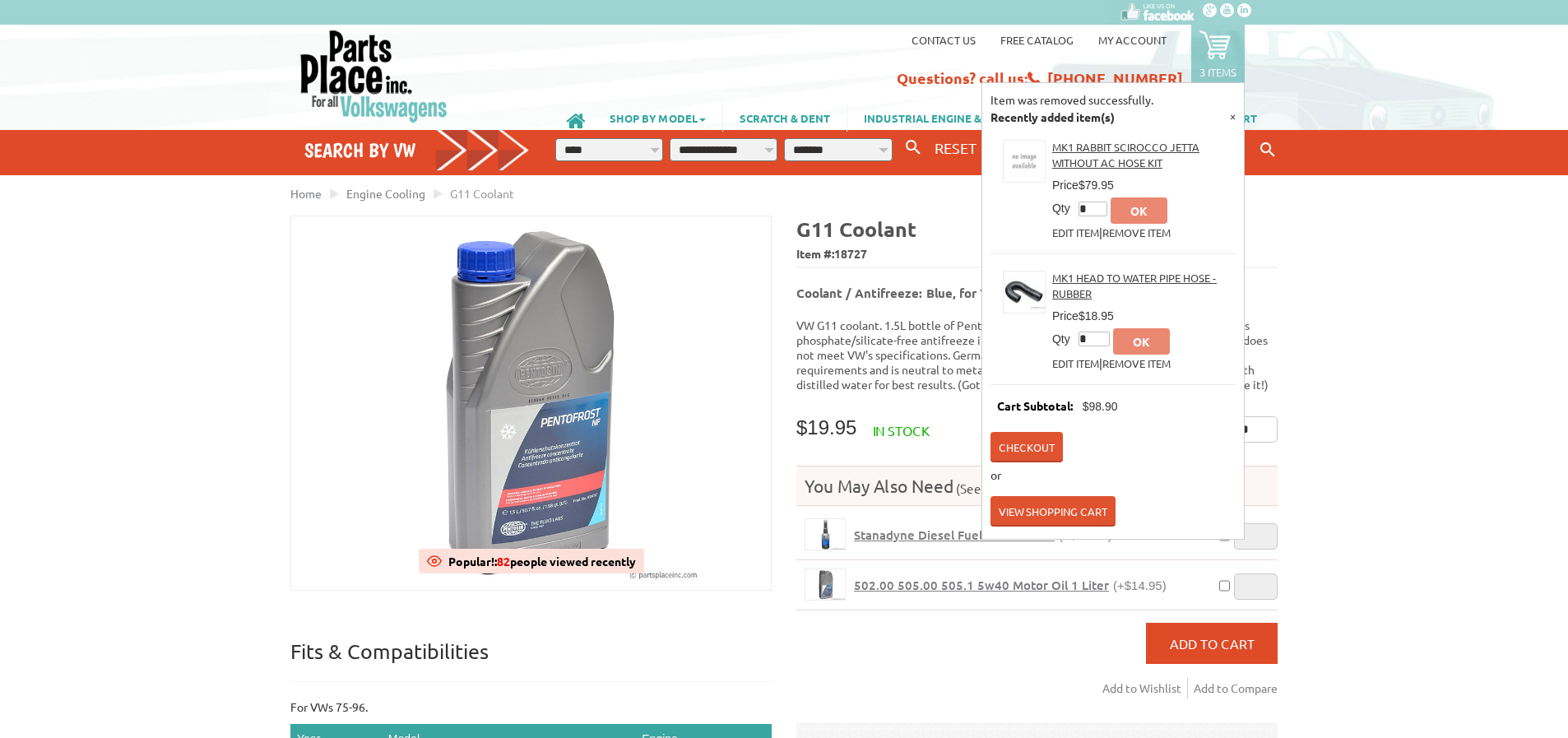
click at [1039, 499] on link "View Shopping Cart" at bounding box center [1053, 511] width 125 height 31
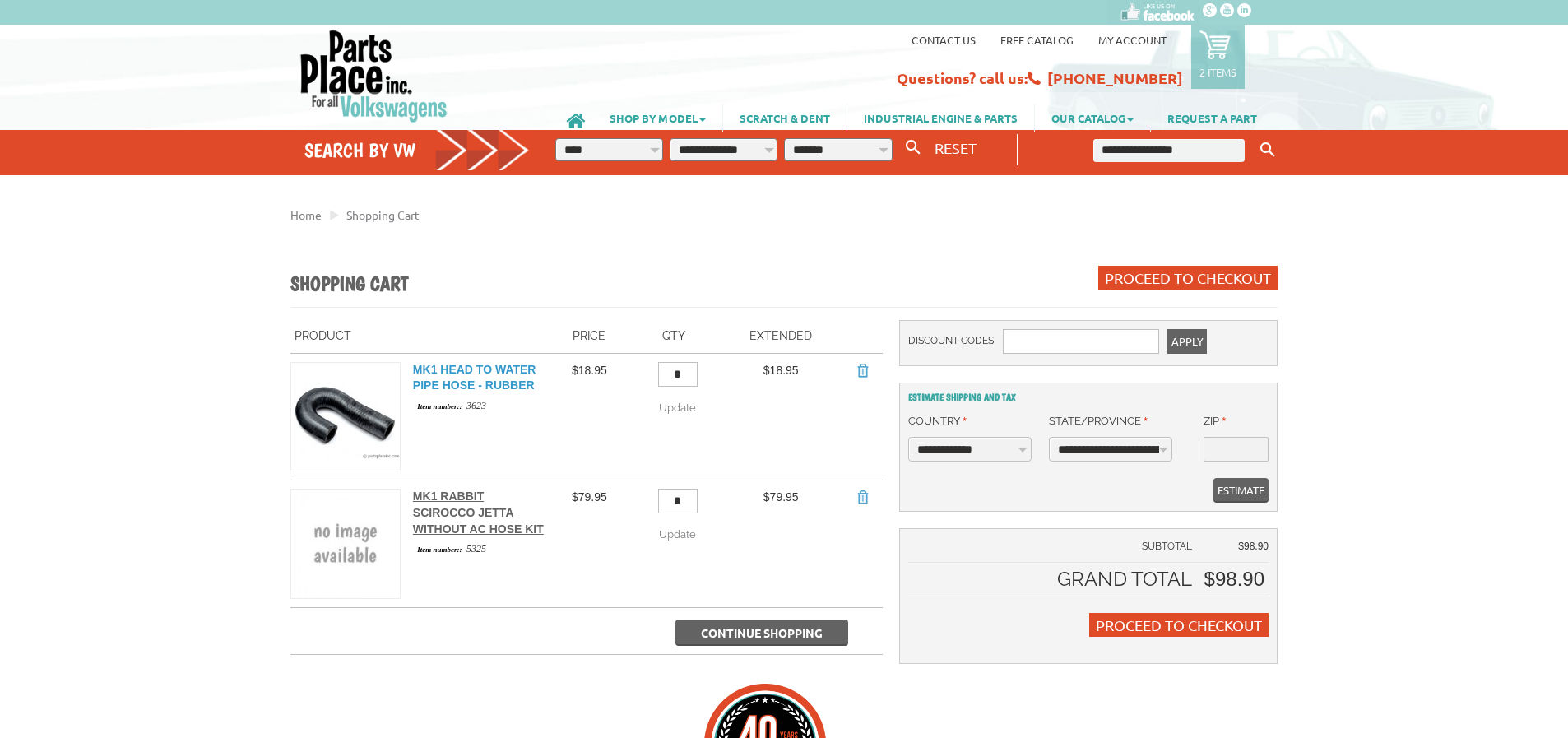
click at [461, 390] on link "MK1 Head to Water Pipe Hose - Rubber" at bounding box center [474, 378] width 123 height 30
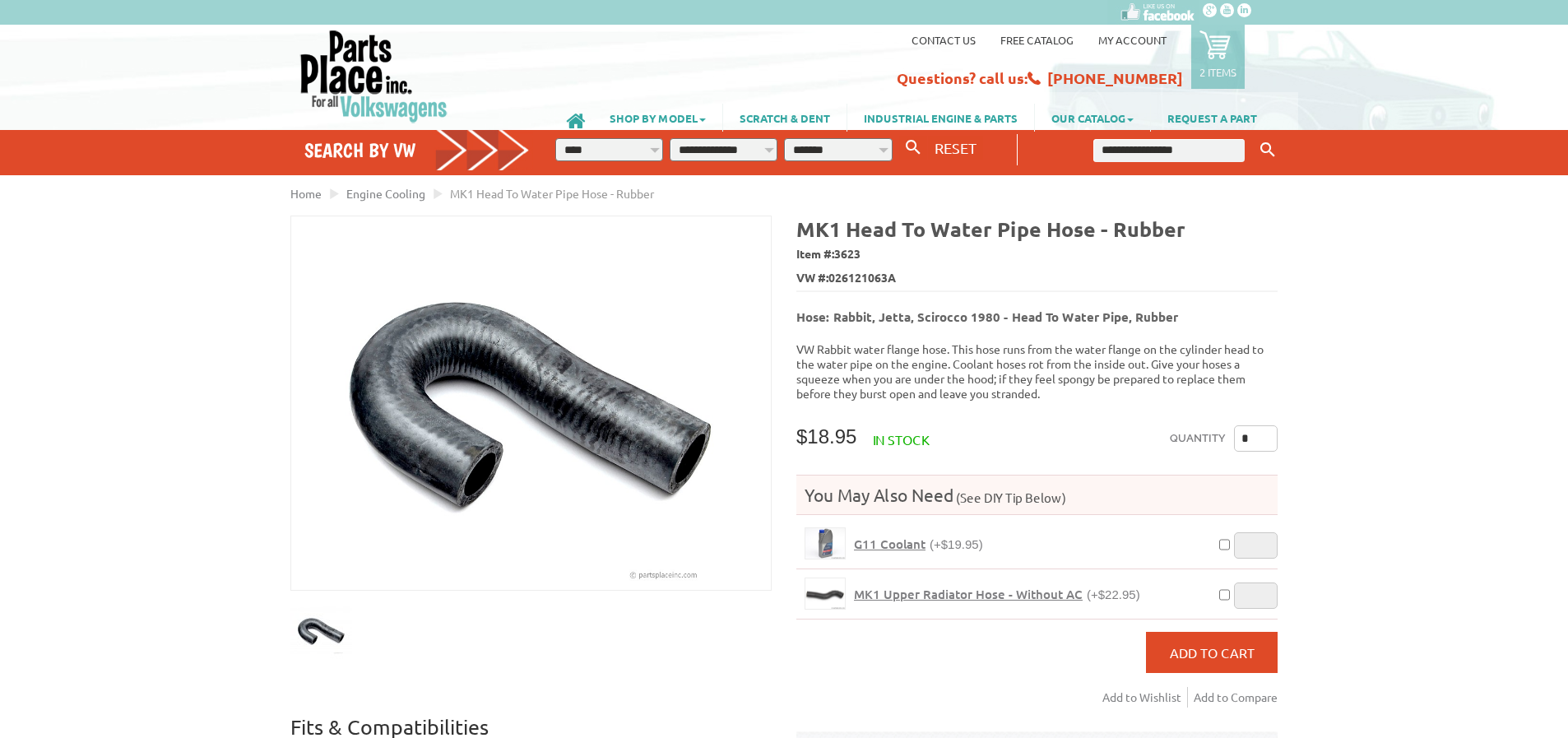
click at [1159, 149] on input "text" at bounding box center [1168, 150] width 152 height 23
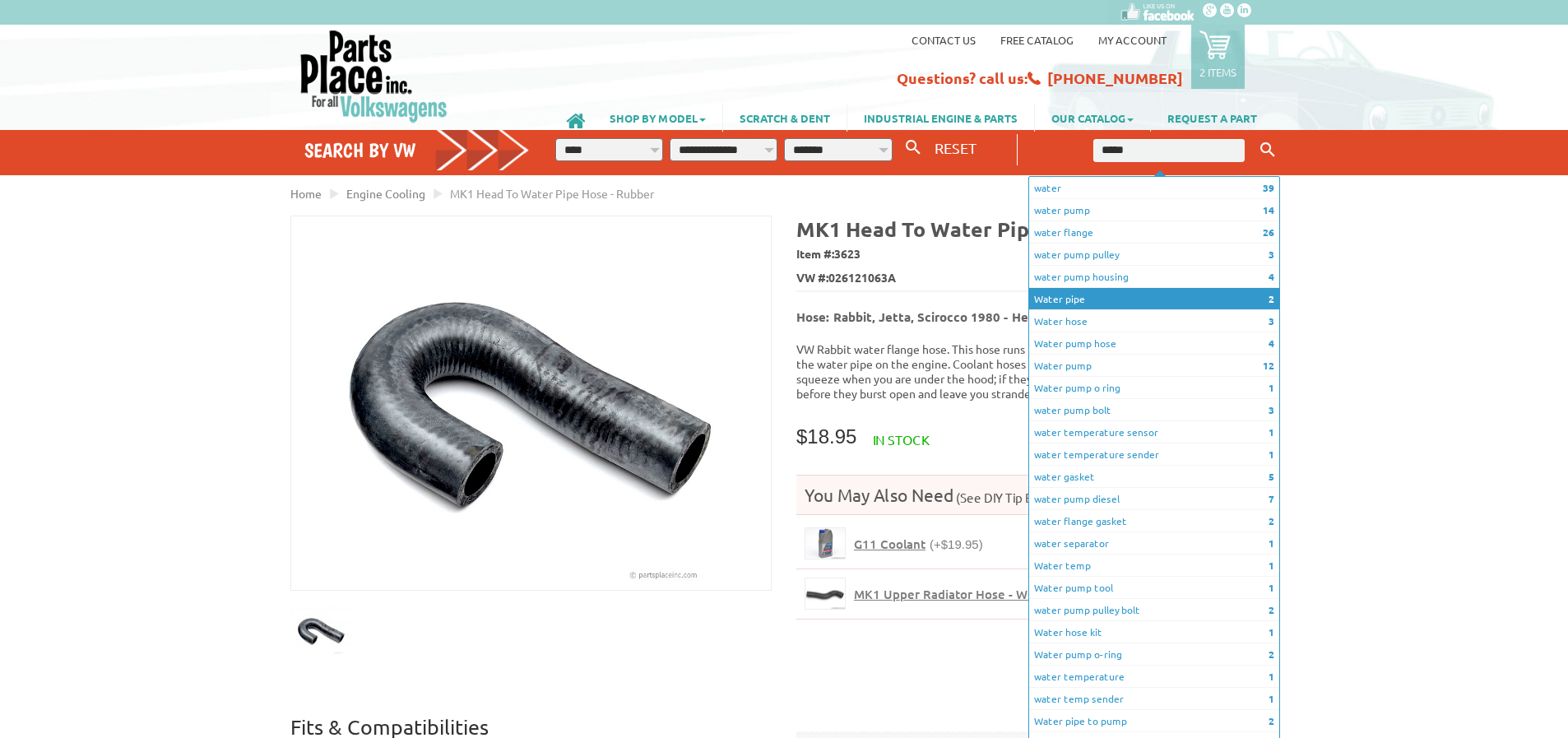
click at [1077, 302] on li "2 Water pipe" at bounding box center [1154, 299] width 250 height 22
type input "**********"
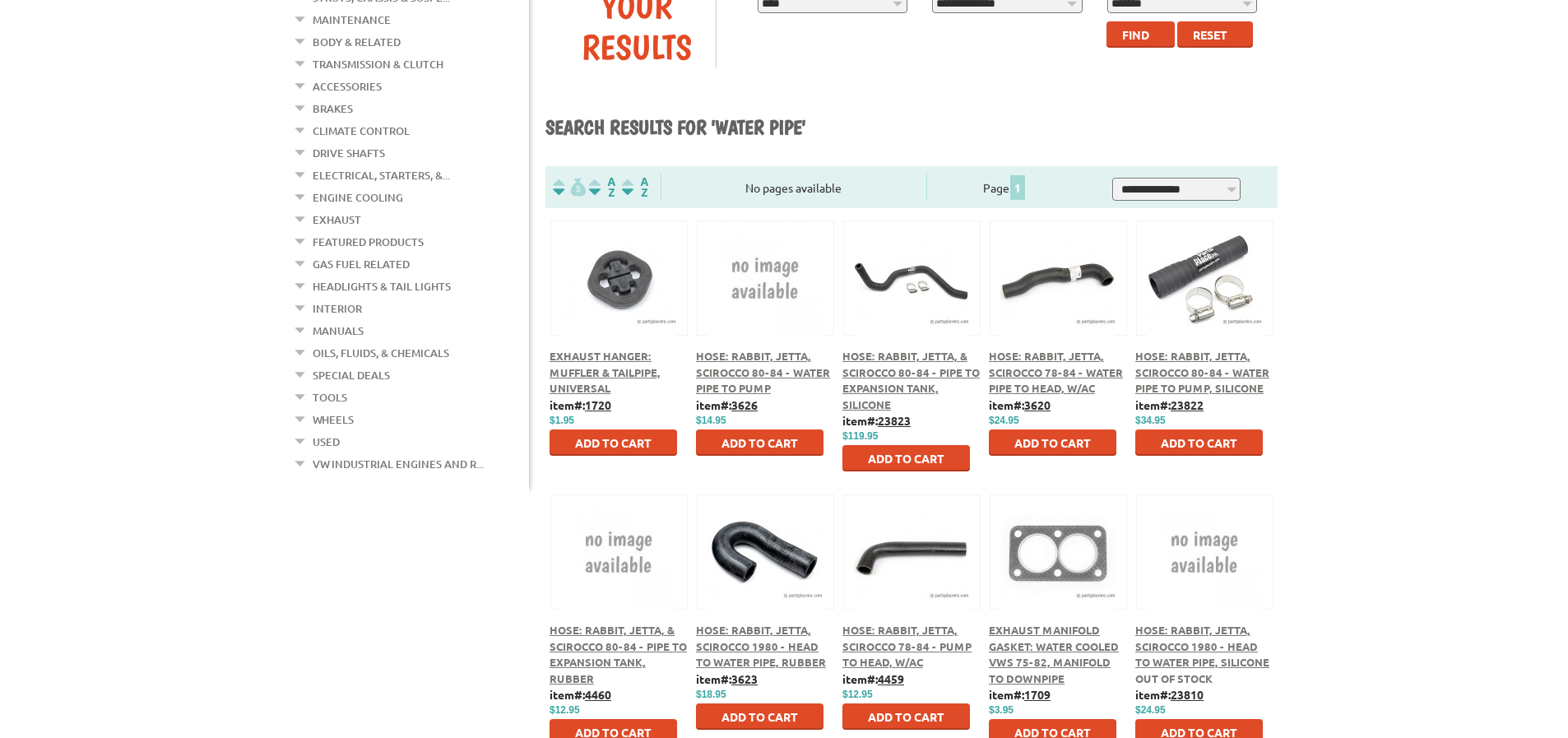
scroll to position [494, 0]
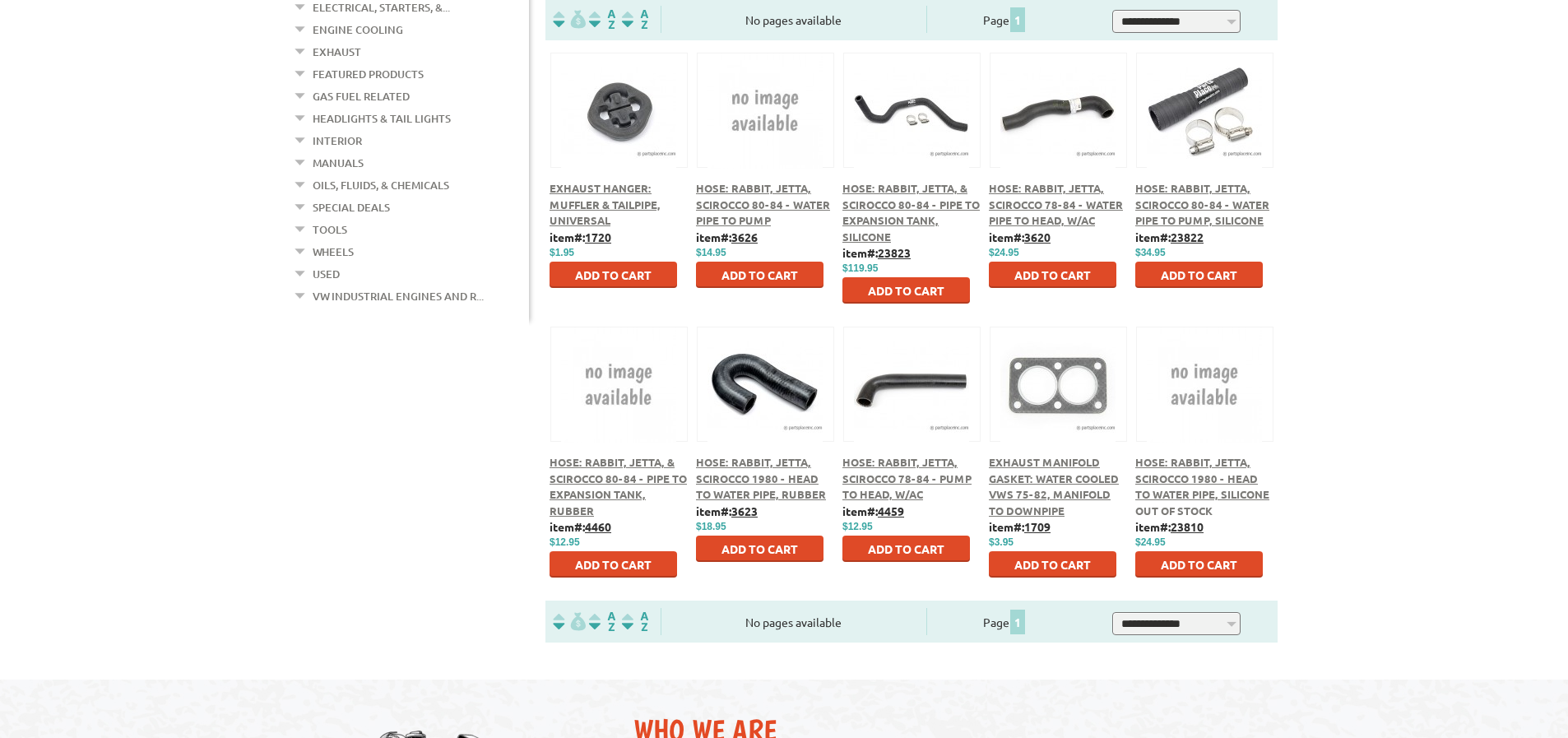
click at [884, 473] on span "Hose: Rabbit, Jetta, Scirocco 78-84 - Pump to Head, W/AC" at bounding box center [906, 478] width 129 height 46
